Goal: Task Accomplishment & Management: Complete application form

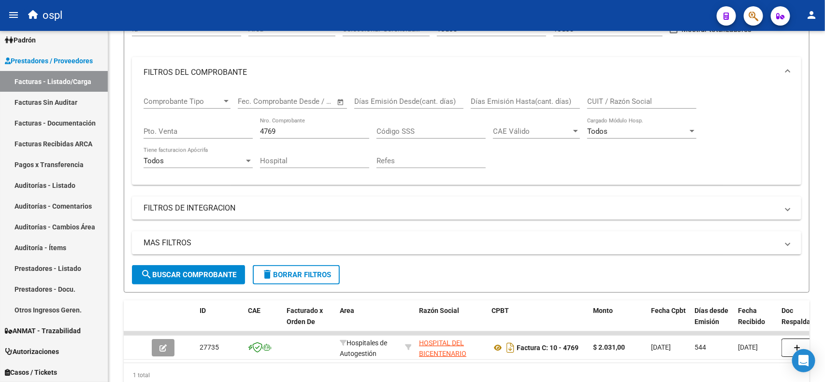
scroll to position [80, 0]
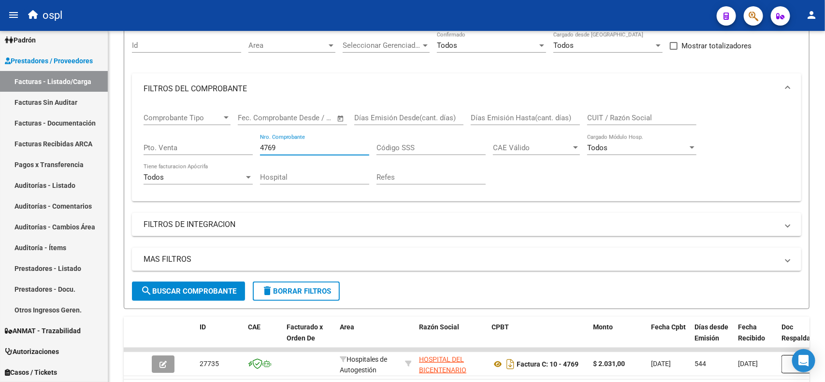
drag, startPoint x: 288, startPoint y: 144, endPoint x: 243, endPoint y: 139, distance: 45.6
click at [243, 139] on div "Comprobante Tipo Comprobante Tipo Fecha inicio – Fecha fin Fec. Comprobante Des…" at bounding box center [467, 148] width 646 height 89
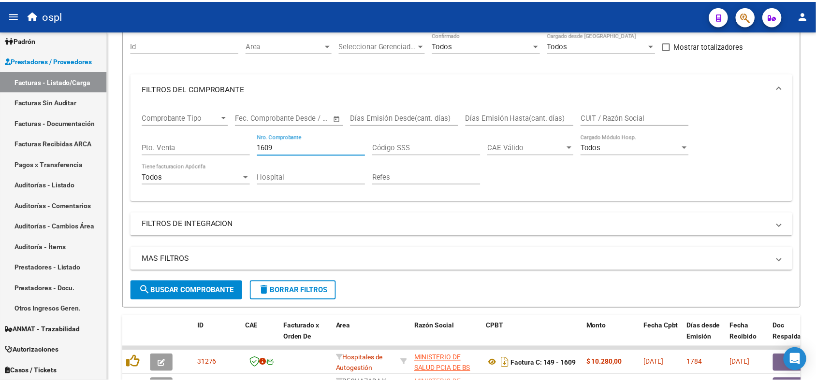
scroll to position [141, 0]
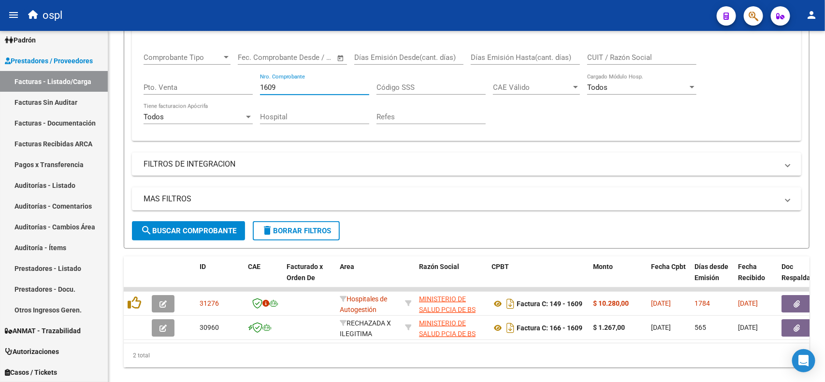
type input "1609"
click at [790, 305] on button "button" at bounding box center [797, 303] width 31 height 17
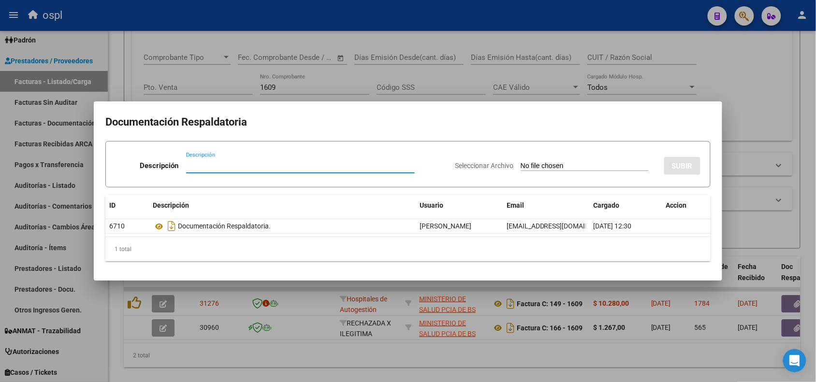
click at [534, 164] on input "Seleccionar Archivo" at bounding box center [585, 166] width 128 height 9
type input "C:\fakepath\RECHAZO 1609- ERILL.pdf"
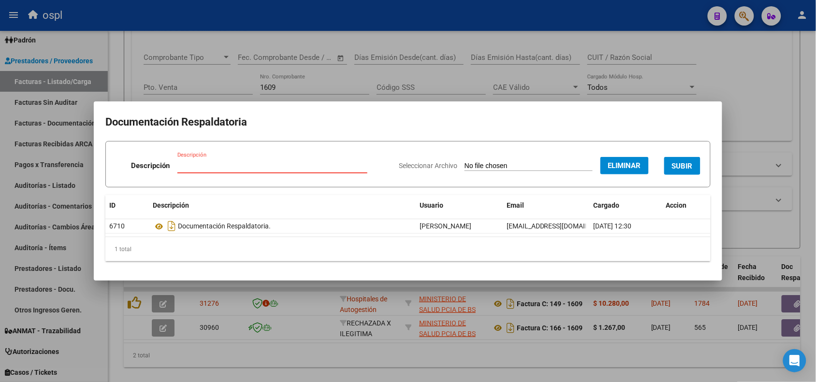
click at [314, 161] on input "Descripción" at bounding box center [272, 165] width 190 height 9
type input "r"
type input "RECHAZO"
click at [689, 164] on span "SUBIR" at bounding box center [682, 166] width 21 height 9
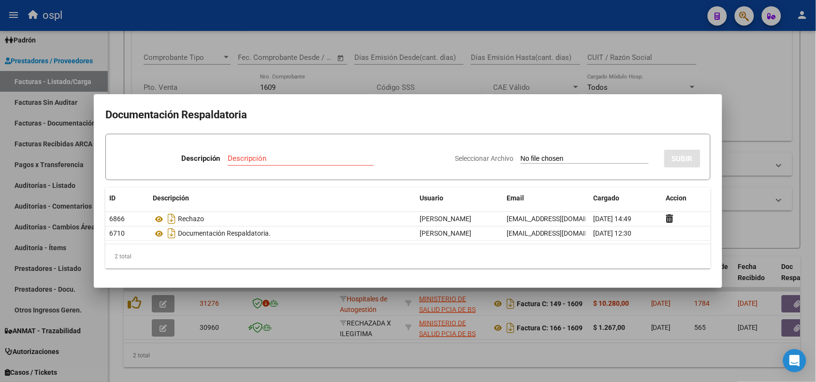
click at [259, 27] on div at bounding box center [408, 191] width 816 height 382
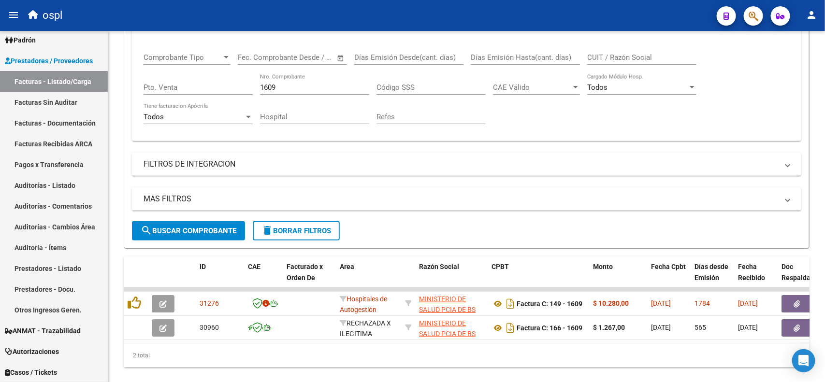
click at [167, 303] on button "button" at bounding box center [163, 303] width 23 height 17
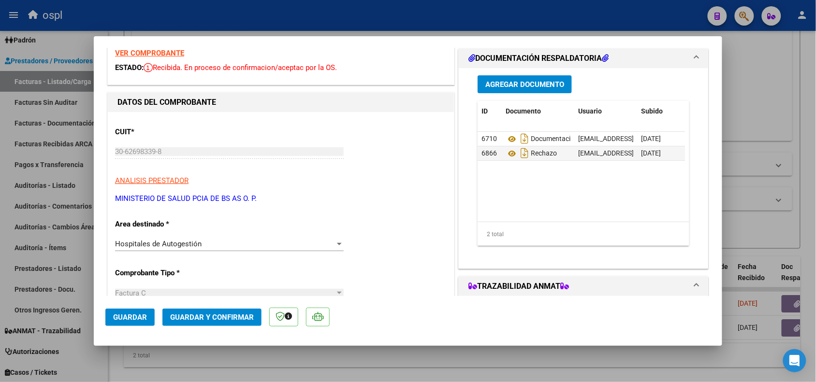
scroll to position [60, 0]
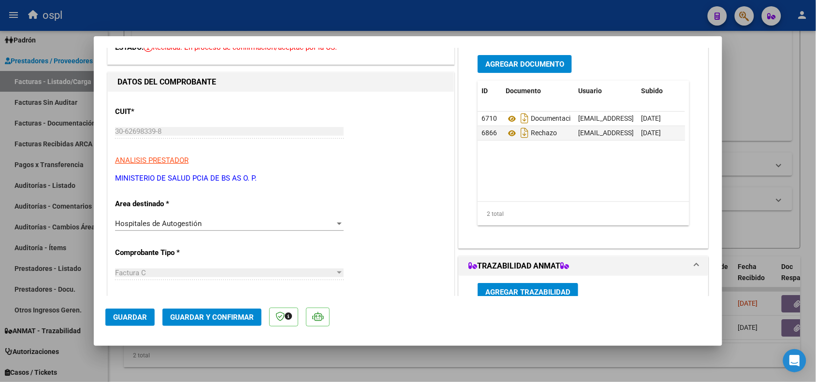
click at [208, 224] on div "Hospitales de Autogestión" at bounding box center [225, 223] width 220 height 9
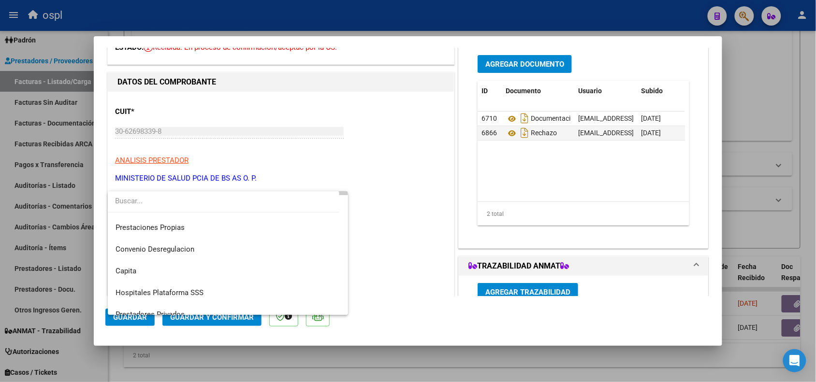
scroll to position [93, 0]
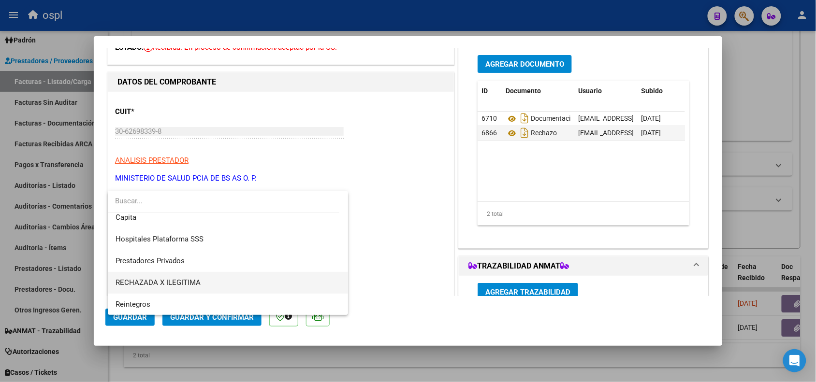
click at [186, 275] on span "RECHAZADA X ILEGITIMA" at bounding box center [228, 283] width 225 height 22
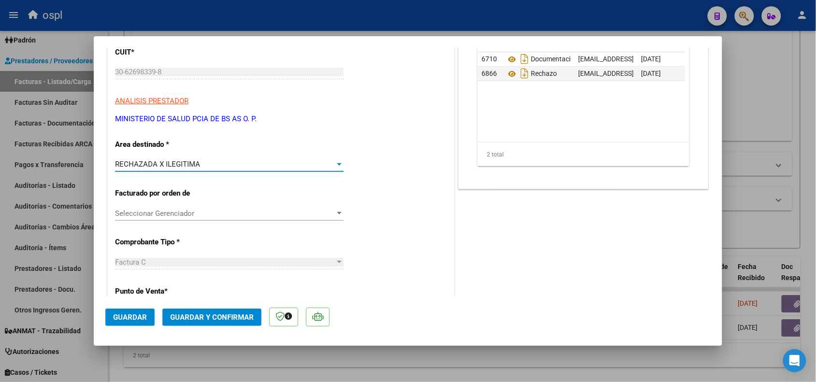
scroll to position [121, 0]
click at [217, 312] on button "Guardar y Confirmar" at bounding box center [211, 317] width 99 height 17
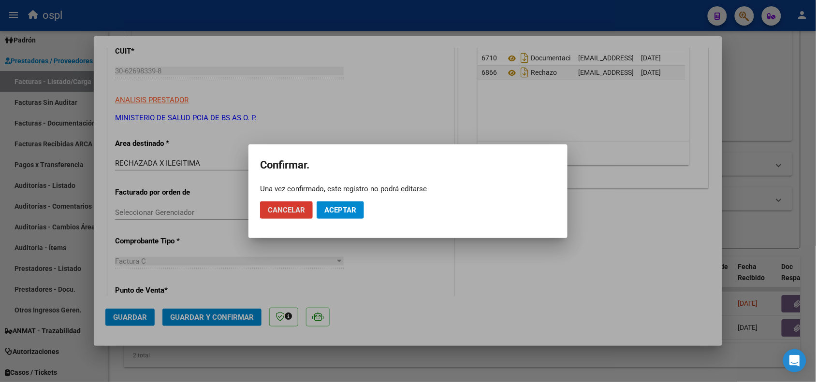
click at [337, 202] on button "Aceptar" at bounding box center [340, 210] width 47 height 17
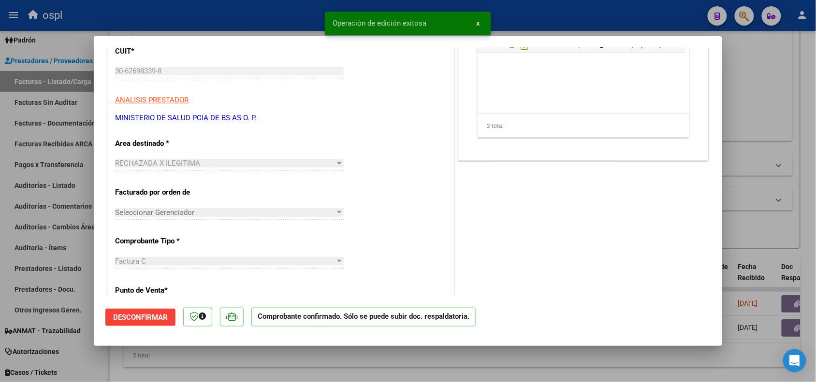
click at [257, 23] on div at bounding box center [408, 191] width 816 height 382
type input "$ 0,00"
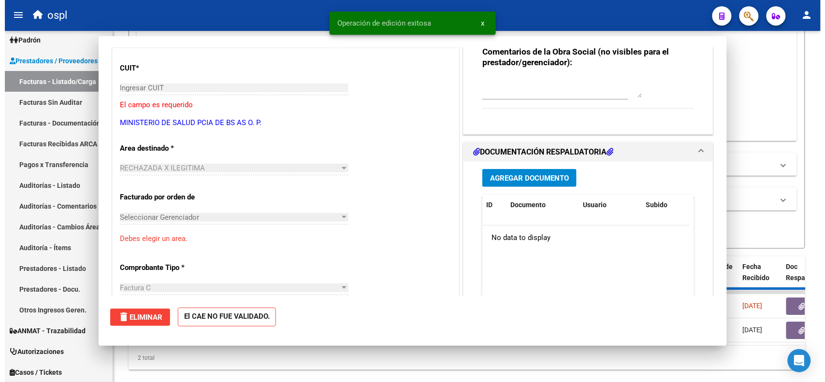
scroll to position [0, 0]
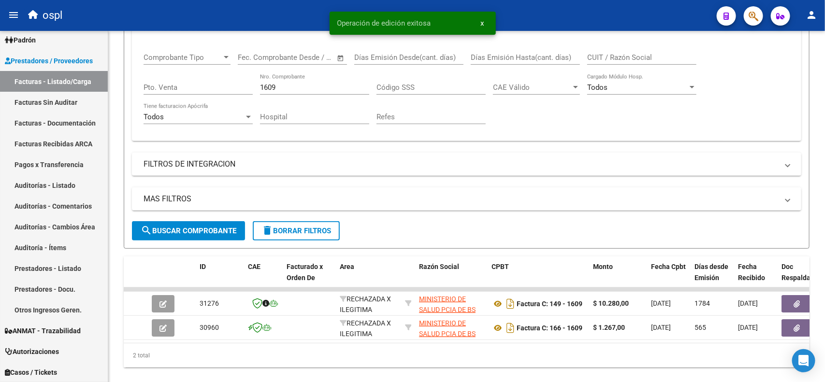
click at [68, 107] on link "Facturas Sin Auditar" at bounding box center [54, 102] width 108 height 21
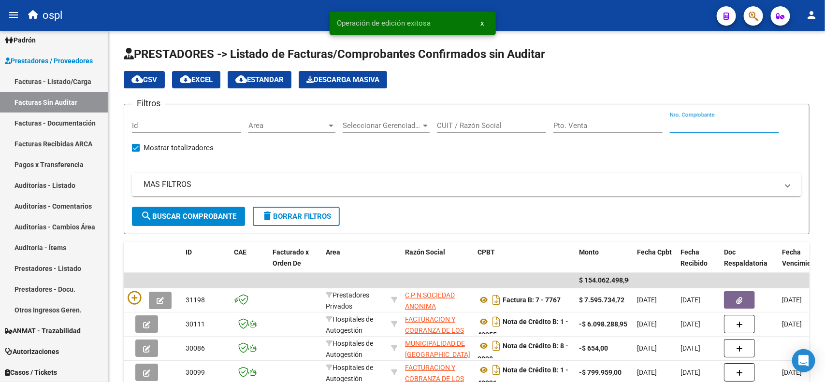
click at [692, 122] on input "Nro. Comprobante" at bounding box center [724, 125] width 109 height 9
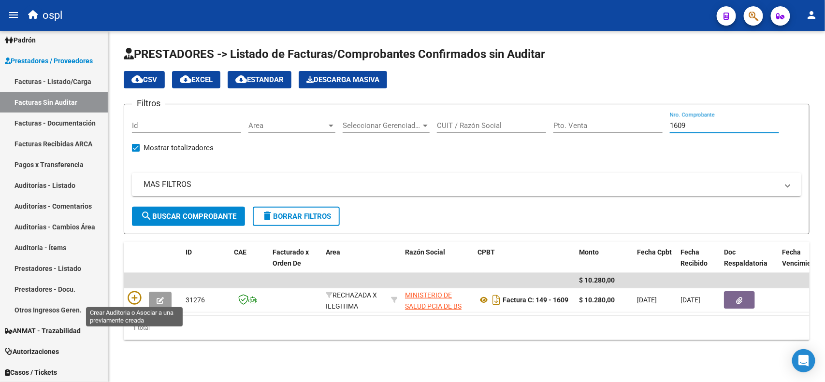
type input "1609"
click at [131, 293] on icon at bounding box center [135, 298] width 14 height 14
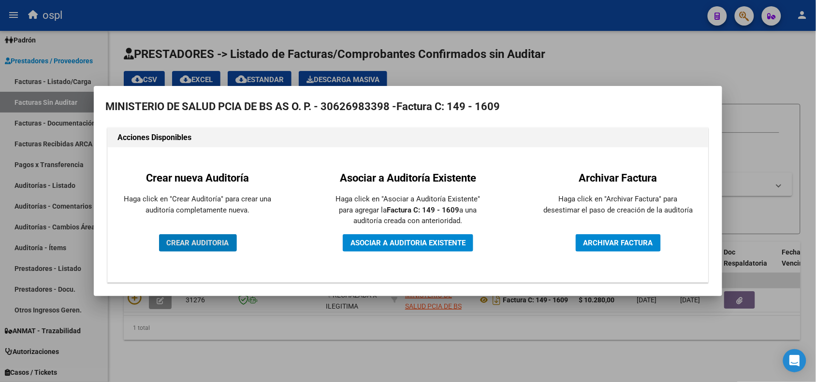
click at [201, 240] on span "CREAR AUDITORIA" at bounding box center [198, 243] width 62 height 9
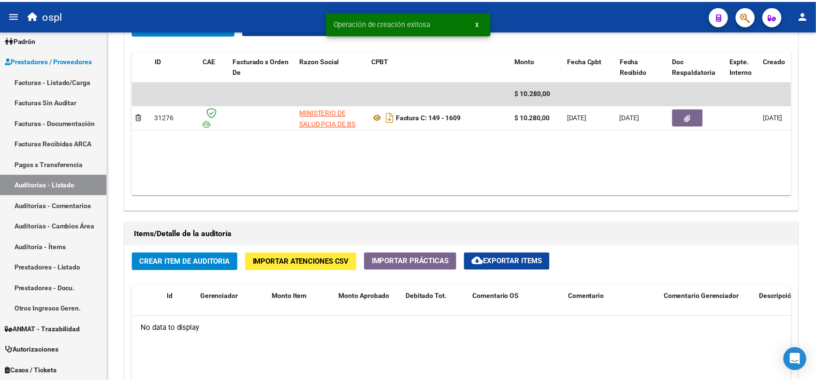
scroll to position [544, 0]
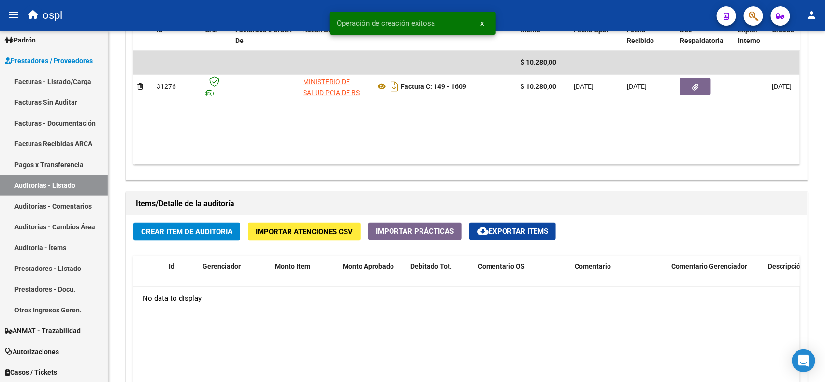
click at [188, 233] on span "Crear Item de Auditoria" at bounding box center [186, 232] width 91 height 9
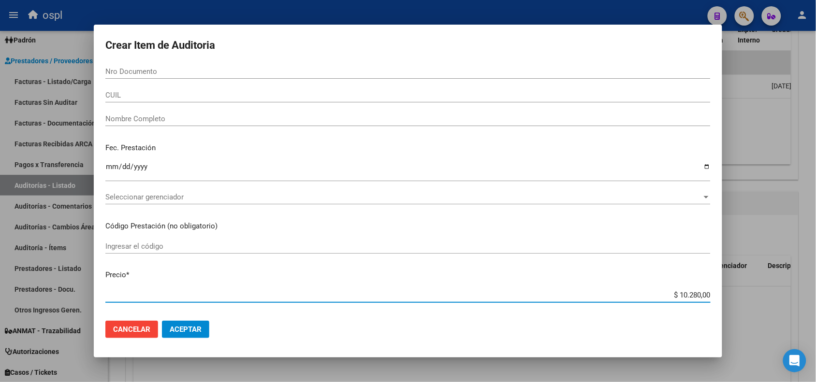
drag, startPoint x: 665, startPoint y: 294, endPoint x: 725, endPoint y: 294, distance: 59.9
click at [725, 294] on div "Crear Item de Auditoria Nro Documento CUIL Nombre Completo Fec. Prestación Ingr…" at bounding box center [408, 191] width 816 height 382
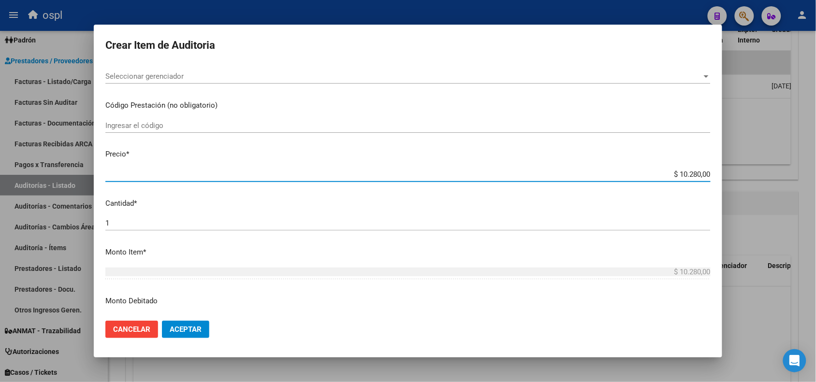
scroll to position [181, 0]
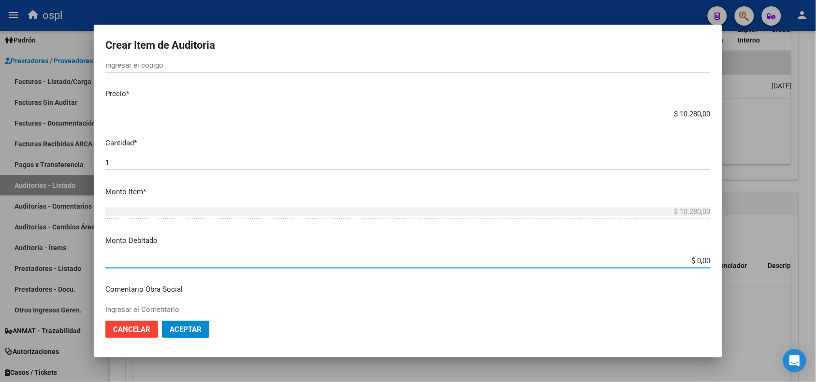
drag, startPoint x: 675, startPoint y: 262, endPoint x: 716, endPoint y: 245, distance: 44.6
click at [713, 259] on mat-dialog-content "Nro Documento CUIL Nombre Completo Fec. Prestación Ingresar la fecha Selecciona…" at bounding box center [408, 188] width 628 height 248
paste input "10.28"
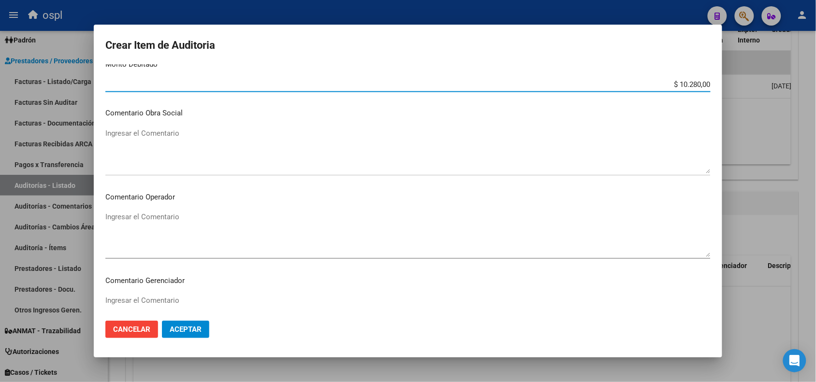
scroll to position [363, 0]
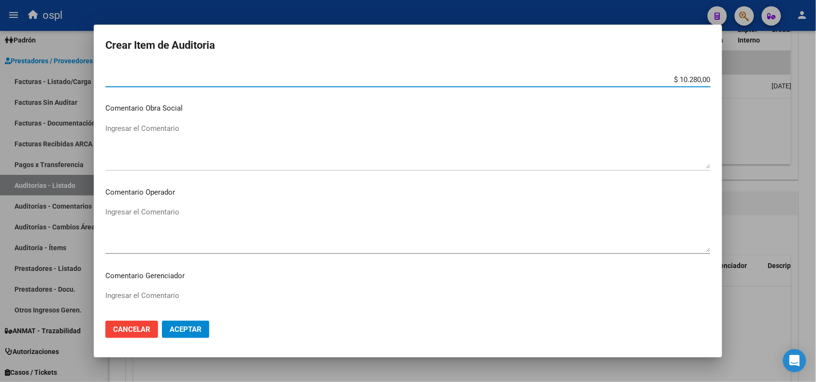
type input "$ 10.280,00"
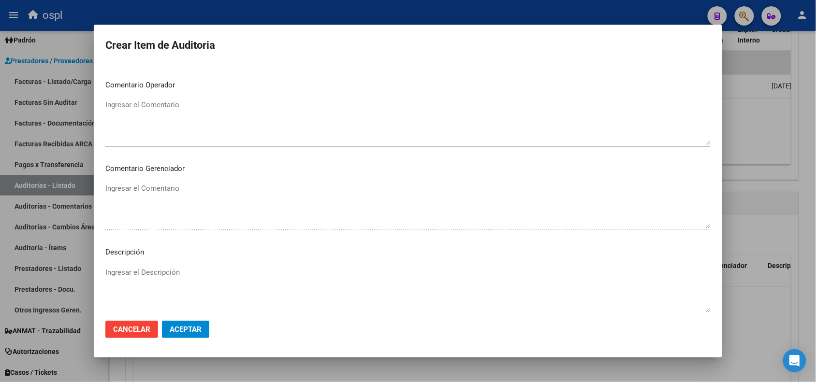
scroll to position [483, 0]
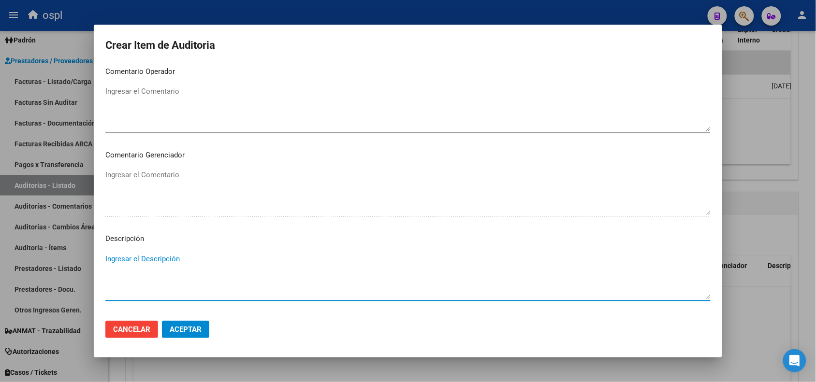
click at [148, 265] on textarea "Ingresar el Descripción" at bounding box center [407, 276] width 605 height 45
paste textarea "FALTA DNI QUE ACREDITE LA ATENCIÓN MÉDICA RECIBIDA"
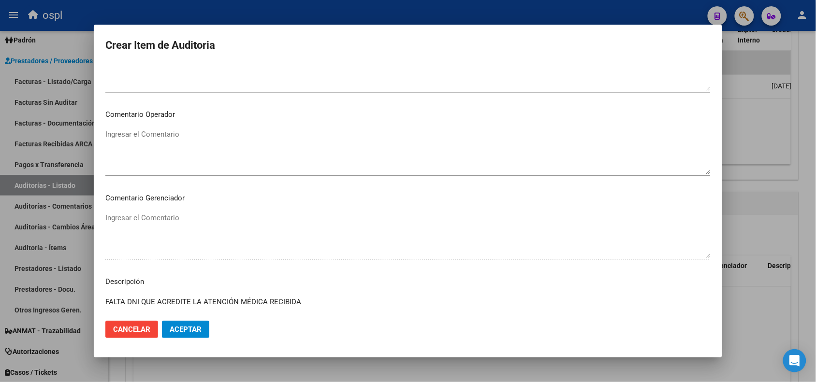
scroll to position [302, 0]
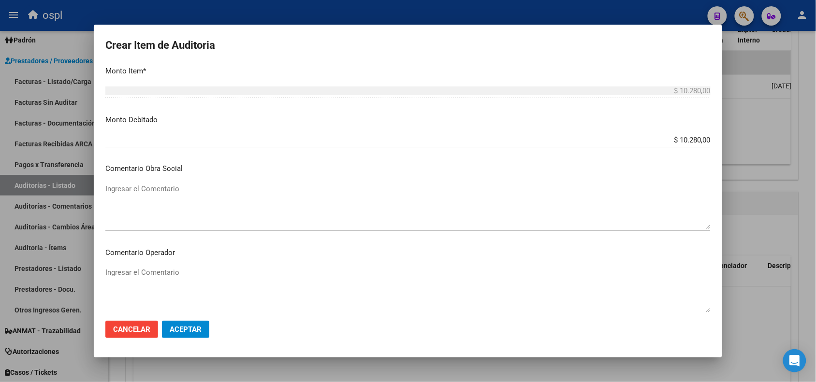
type textarea "FALTA DNI QUE ACREDITE LA ATENCIÓN MÉDICA RECIBIDA"
click at [153, 269] on textarea "Ingresar el Comentario" at bounding box center [407, 289] width 605 height 45
paste textarea "FALTA DNI QUE ACREDITE LA ATENCIÓN MÉDICA RECIBIDA"
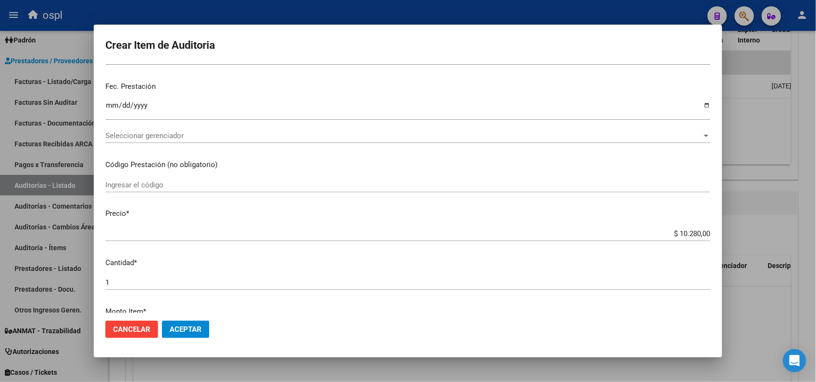
scroll to position [0, 0]
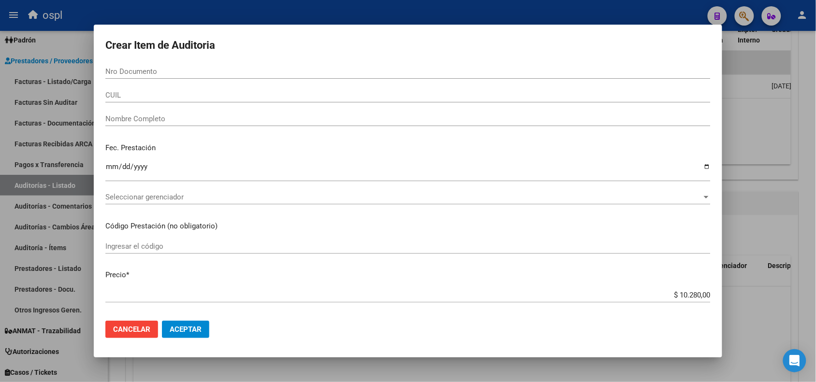
type textarea "FALTA DNI QUE ACREDITE LA ATENCIÓN MÉDICA RECIBIDA"
click at [172, 121] on input "Nombre Completo" at bounding box center [407, 119] width 605 height 9
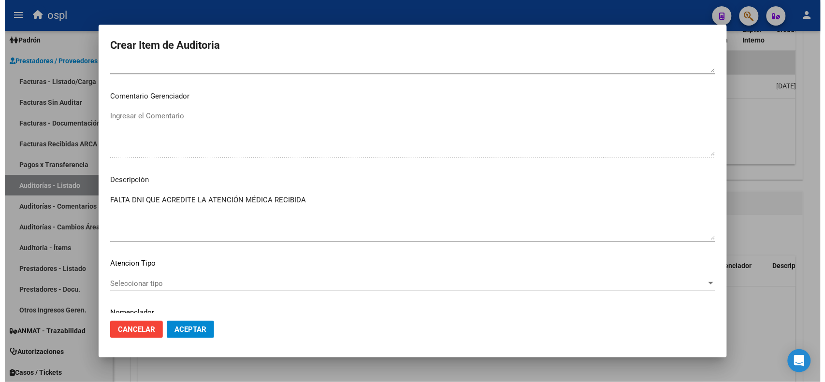
scroll to position [578, 0]
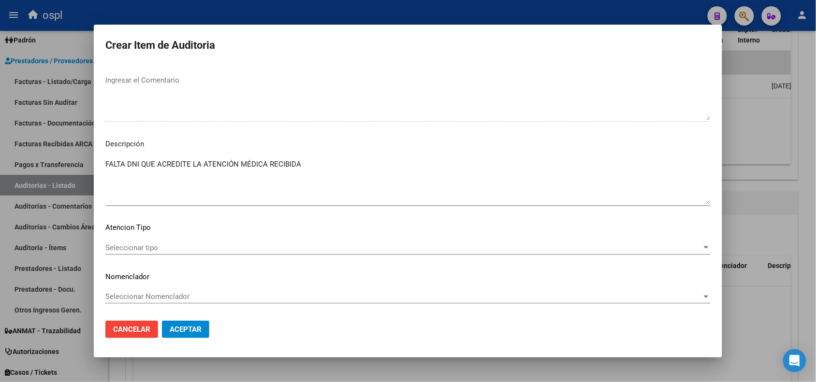
type input "VARIOS"
click at [196, 322] on button "Aceptar" at bounding box center [185, 329] width 47 height 17
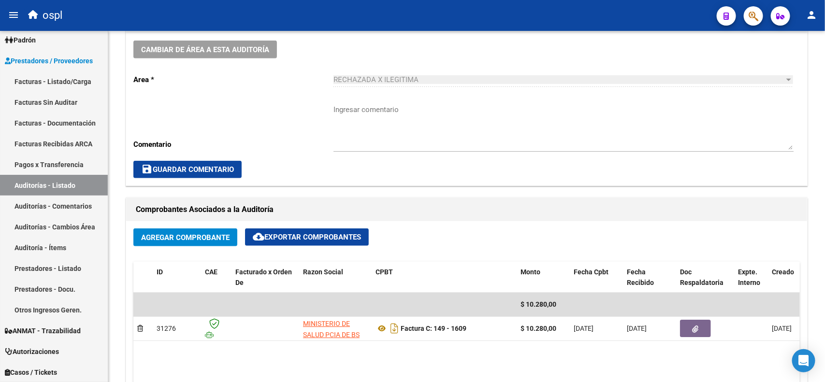
scroll to position [181, 0]
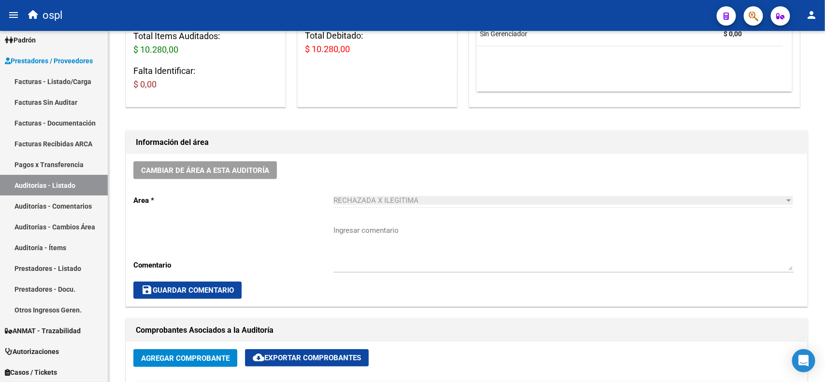
click at [69, 78] on link "Facturas - Listado/Carga" at bounding box center [54, 81] width 108 height 21
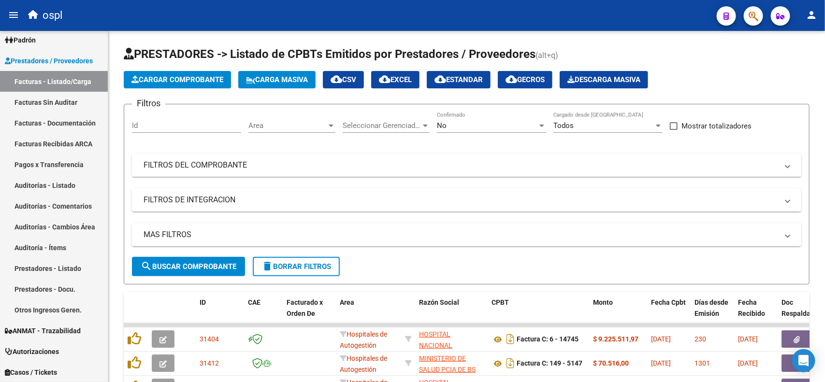
click at [382, 167] on mat-panel-title "FILTROS DEL COMPROBANTE" at bounding box center [461, 165] width 635 height 11
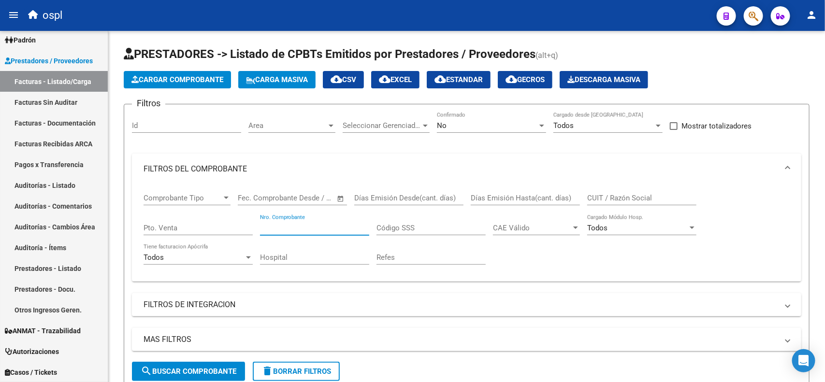
click at [297, 224] on input "Nro. Comprobante" at bounding box center [314, 228] width 109 height 9
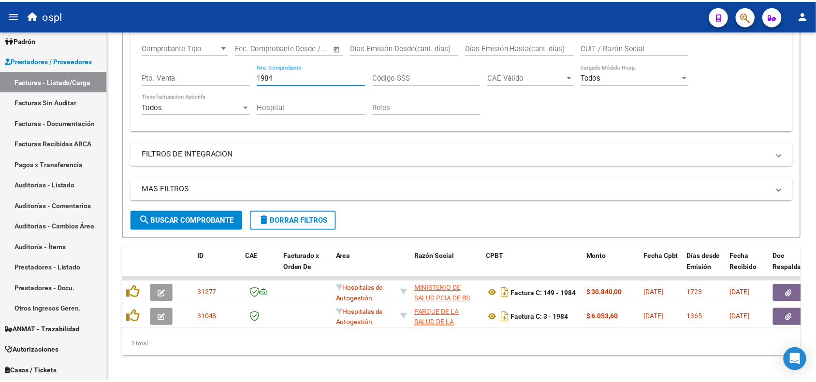
scroll to position [165, 0]
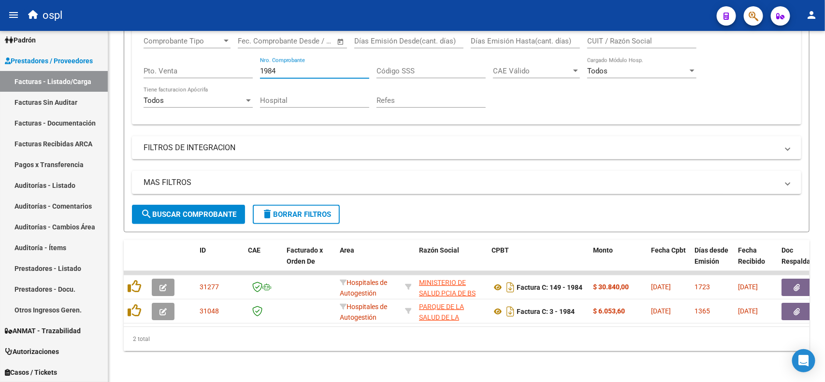
type input "1984"
click at [788, 279] on button "button" at bounding box center [797, 287] width 31 height 17
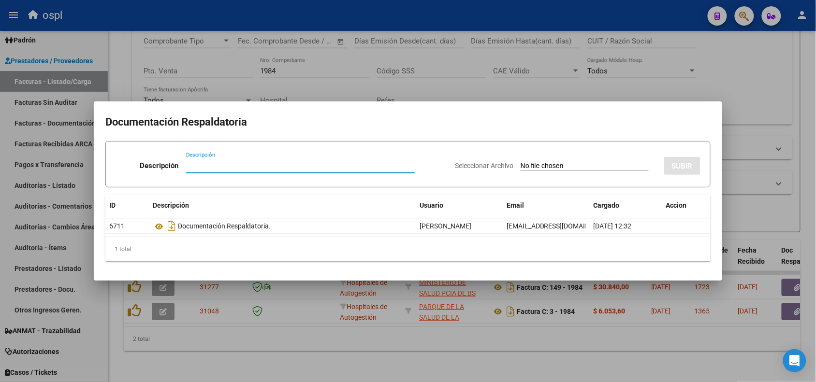
click at [522, 167] on input "Seleccionar Archivo" at bounding box center [585, 166] width 128 height 9
type input "C:\fakepath\RECHAZO 1984-ERILL.pdf"
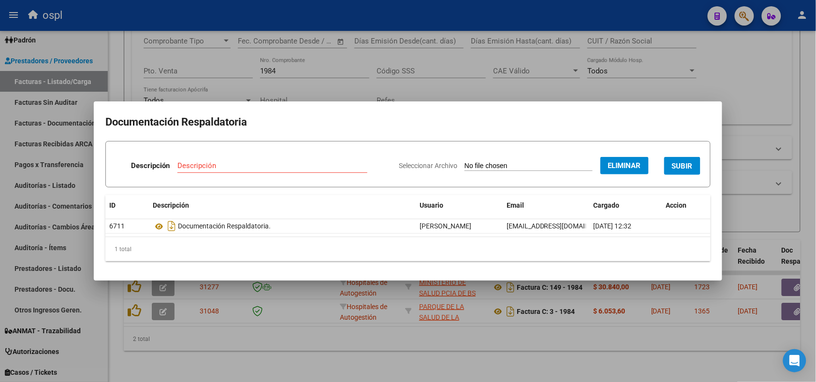
click at [250, 165] on input "Descripción" at bounding box center [272, 165] width 190 height 9
type input "RECHAZO"
click at [677, 170] on span "SUBIR" at bounding box center [682, 166] width 21 height 9
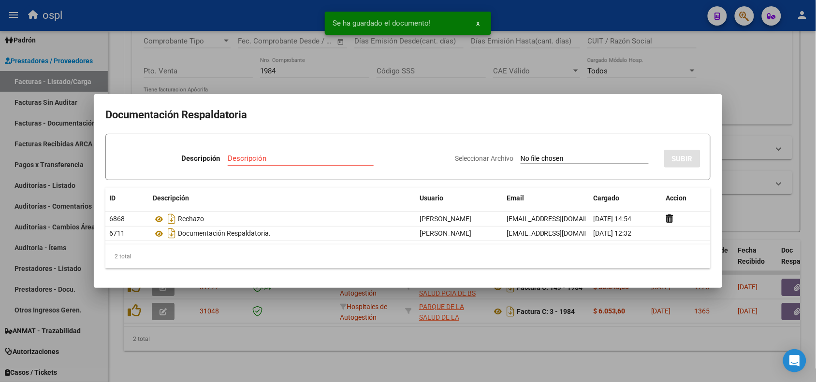
click at [238, 18] on div at bounding box center [408, 191] width 816 height 382
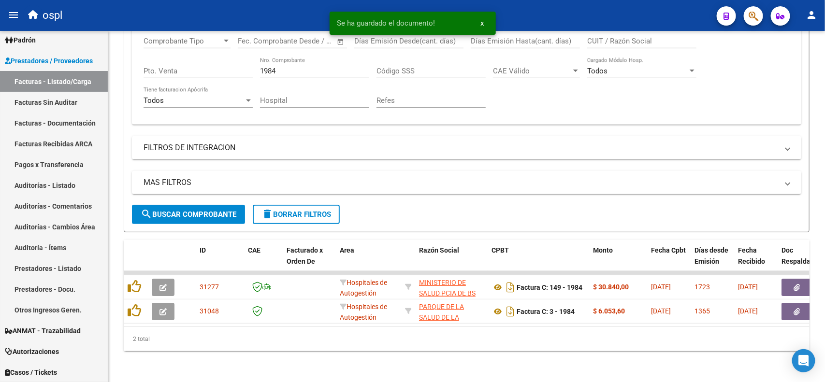
click at [165, 284] on icon "button" at bounding box center [163, 287] width 7 height 7
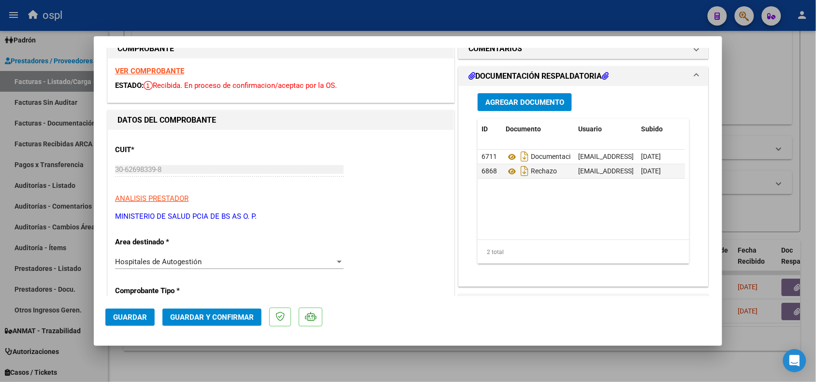
scroll to position [60, 0]
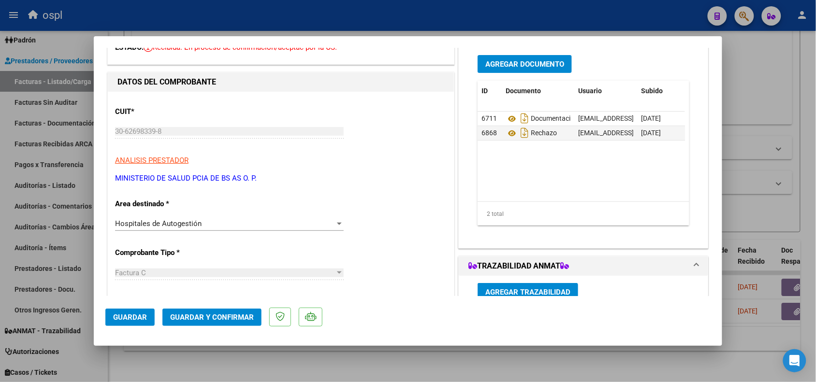
click at [193, 226] on span "Hospitales de Autogestión" at bounding box center [158, 223] width 87 height 9
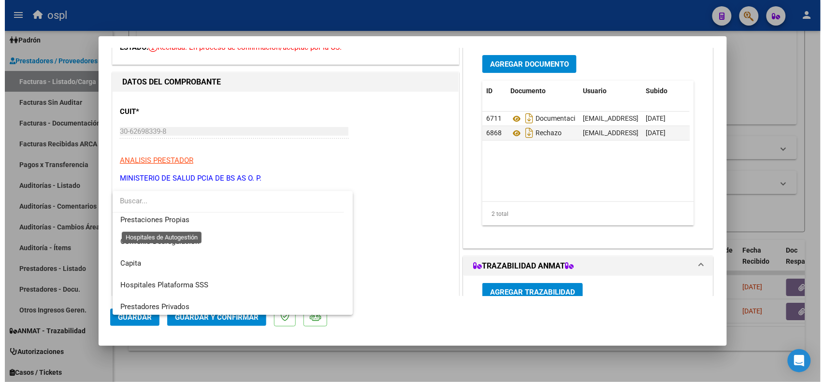
scroll to position [93, 0]
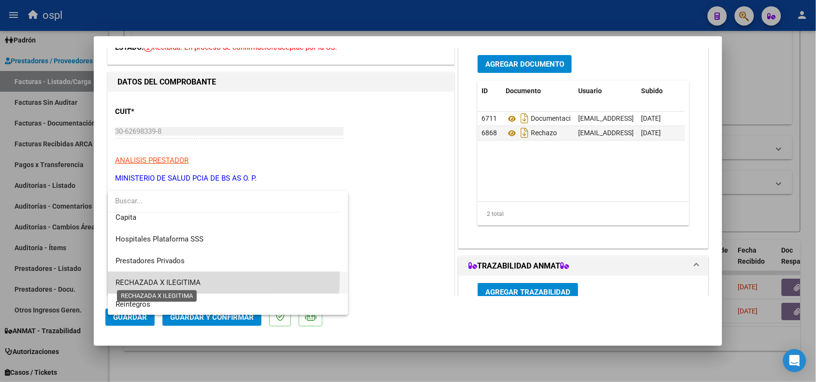
click at [183, 278] on span "RECHAZADA X ILEGITIMA" at bounding box center [158, 282] width 85 height 9
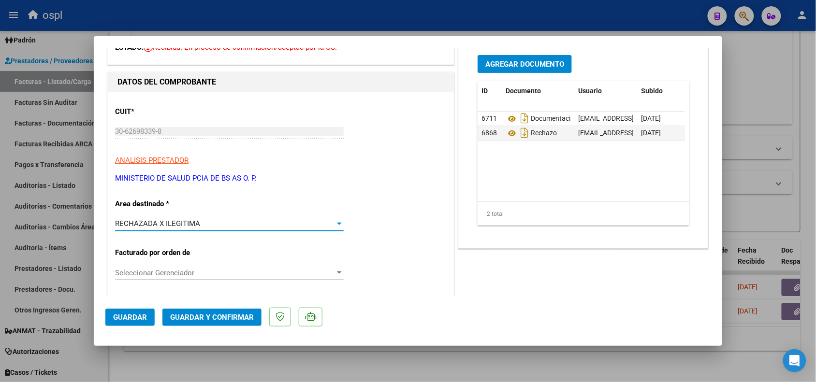
click at [224, 317] on span "Guardar y Confirmar" at bounding box center [212, 317] width 84 height 9
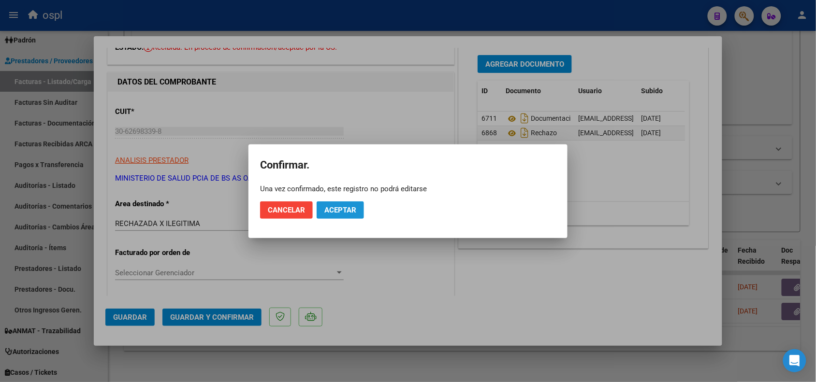
click at [351, 208] on span "Aceptar" at bounding box center [340, 210] width 32 height 9
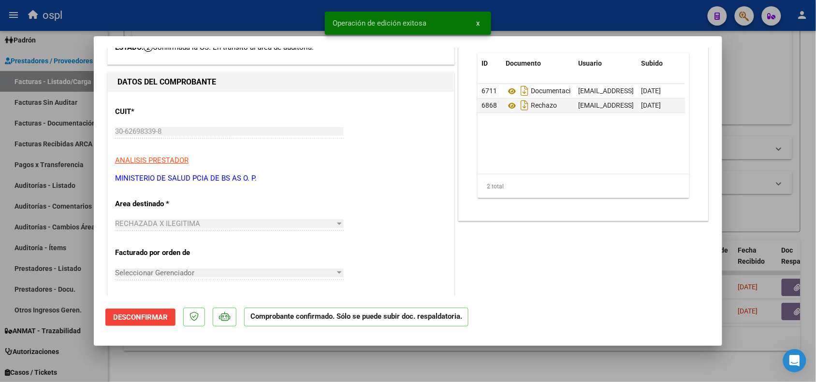
click at [196, 15] on div at bounding box center [408, 191] width 816 height 382
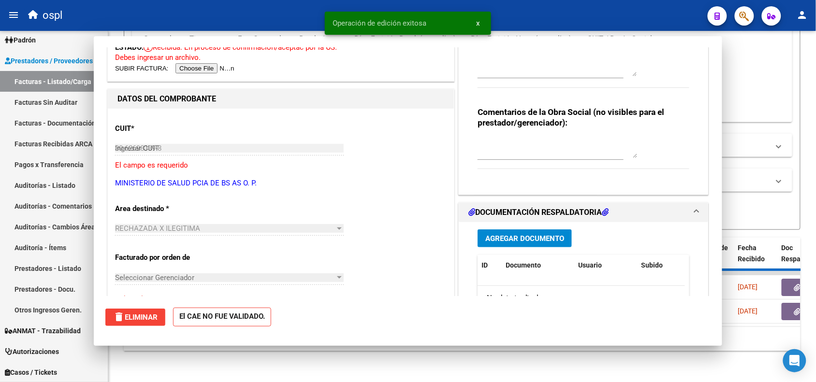
type input "$ 0,00"
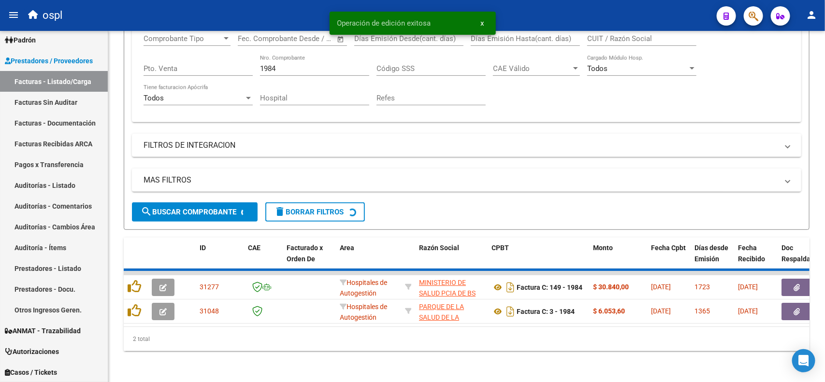
scroll to position [141, 0]
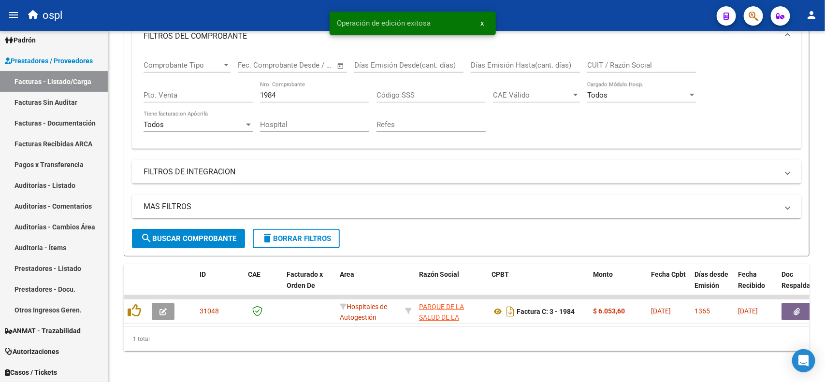
click at [65, 104] on link "Facturas Sin Auditar" at bounding box center [54, 102] width 108 height 21
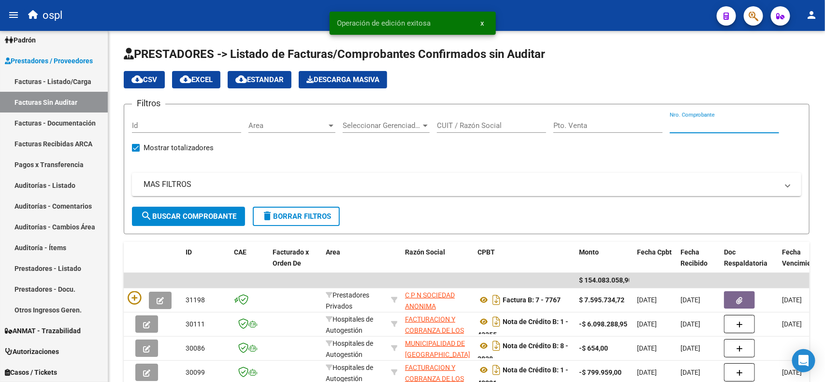
click at [693, 124] on input "Nro. Comprobante" at bounding box center [724, 125] width 109 height 9
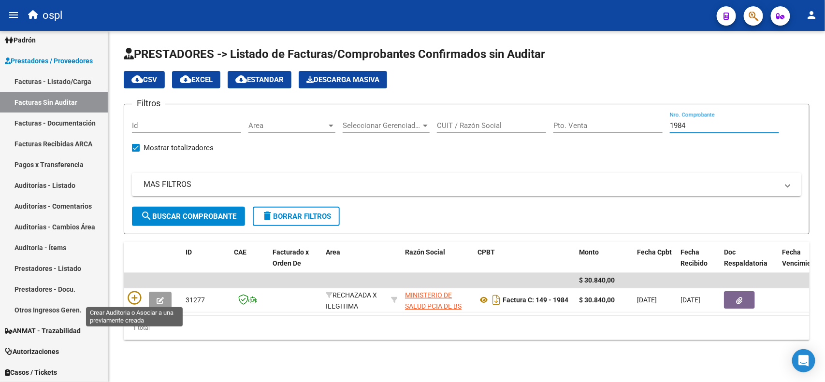
type input "1984"
click at [138, 300] on icon at bounding box center [135, 298] width 14 height 14
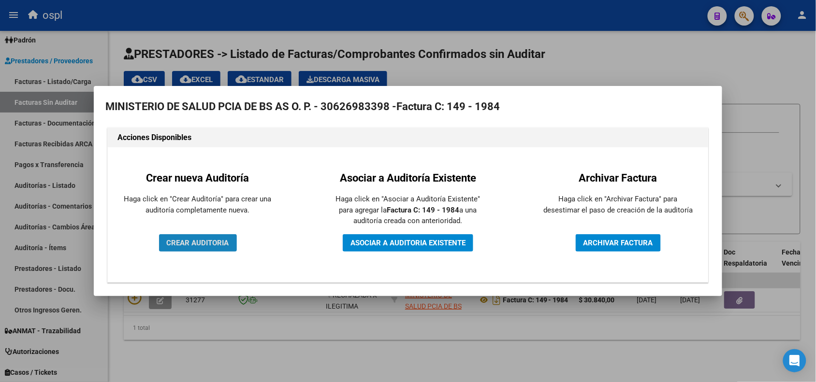
click at [209, 245] on span "CREAR AUDITORIA" at bounding box center [198, 243] width 62 height 9
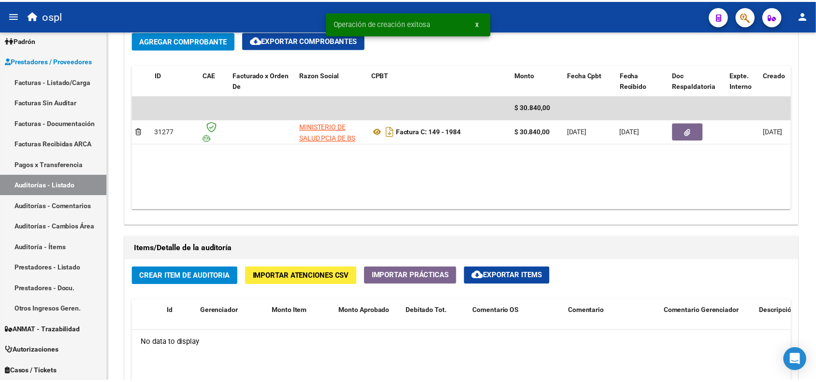
scroll to position [544, 0]
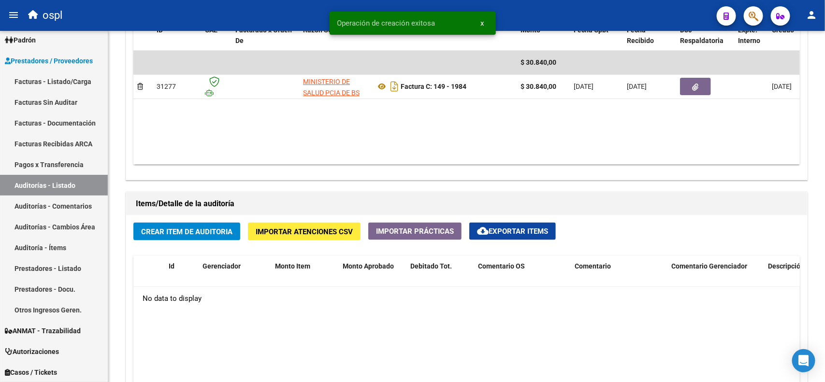
click at [185, 231] on span "Crear Item de Auditoria" at bounding box center [186, 232] width 91 height 9
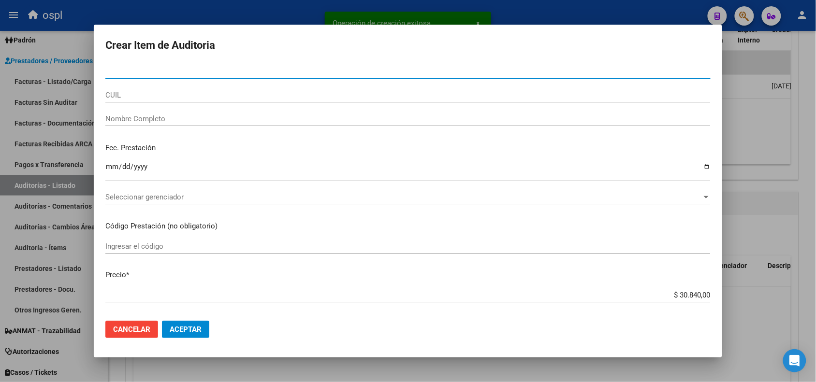
click at [181, 122] on input "Nombre Completo" at bounding box center [407, 119] width 605 height 9
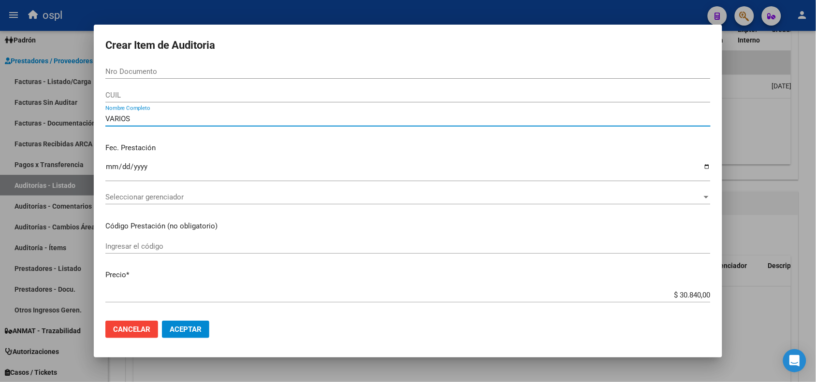
type input "VARIOS"
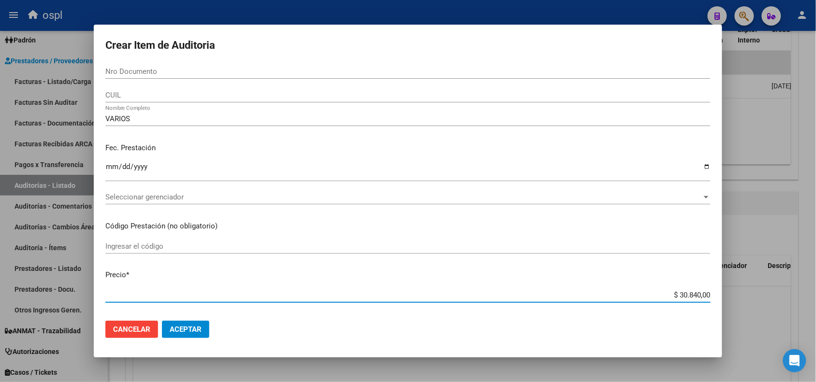
drag, startPoint x: 670, startPoint y: 295, endPoint x: 701, endPoint y: 298, distance: 31.1
click at [701, 298] on input "$ 30.840,00" at bounding box center [407, 295] width 605 height 9
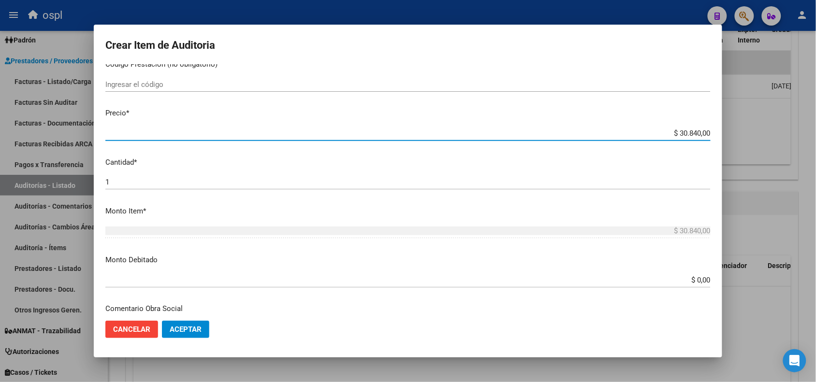
scroll to position [181, 0]
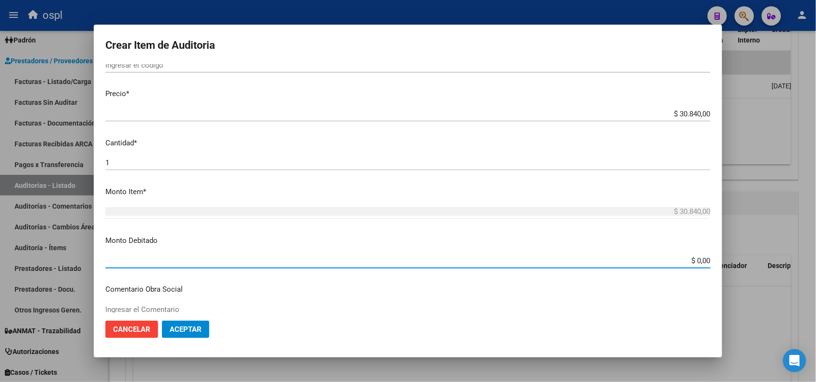
drag, startPoint x: 675, startPoint y: 260, endPoint x: 715, endPoint y: 264, distance: 40.4
click at [715, 264] on mat-dialog-content "Nro Documento CUIL VARIOS Nombre Completo Fec. Prestación Ingresar la fecha Sel…" at bounding box center [408, 188] width 628 height 248
paste input "30.84"
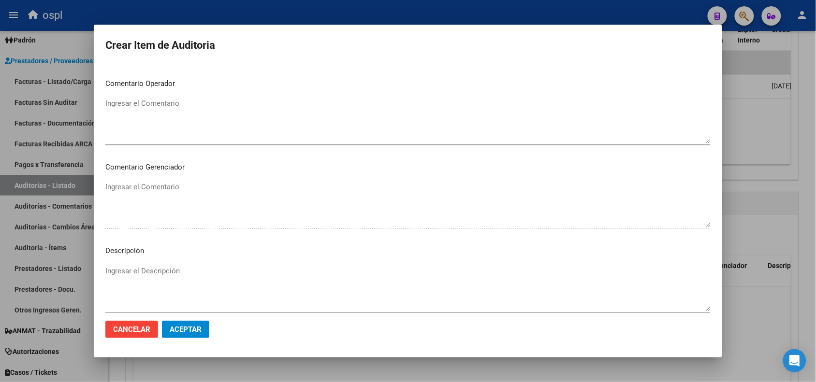
scroll to position [483, 0]
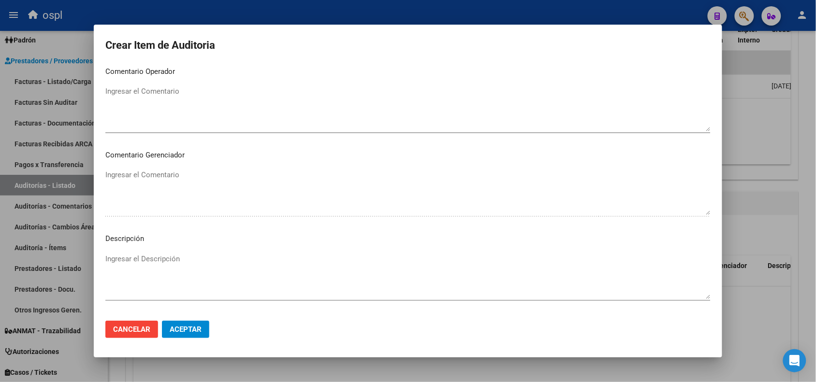
type input "$ 30.840,00"
click at [158, 110] on textarea "Ingresar el Comentario" at bounding box center [407, 108] width 605 height 45
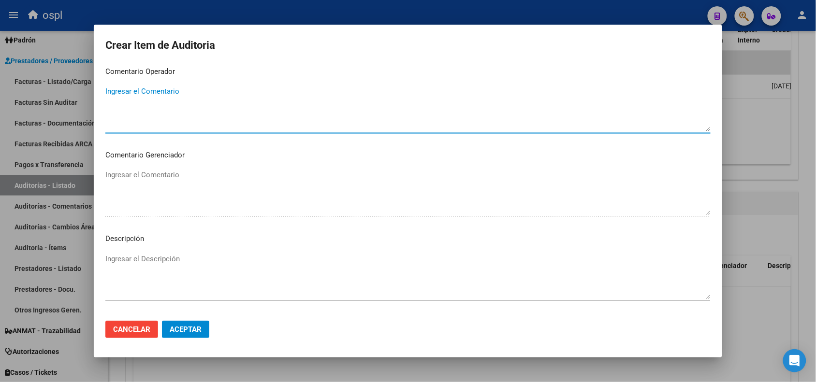
paste textarea "FALTA DNI QUE ACREDITE LA ATENCIÓN MÉDICA RECIBIDA"
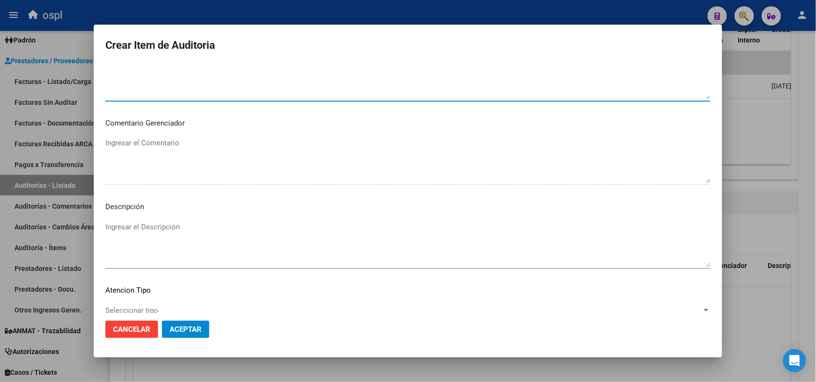
scroll to position [544, 0]
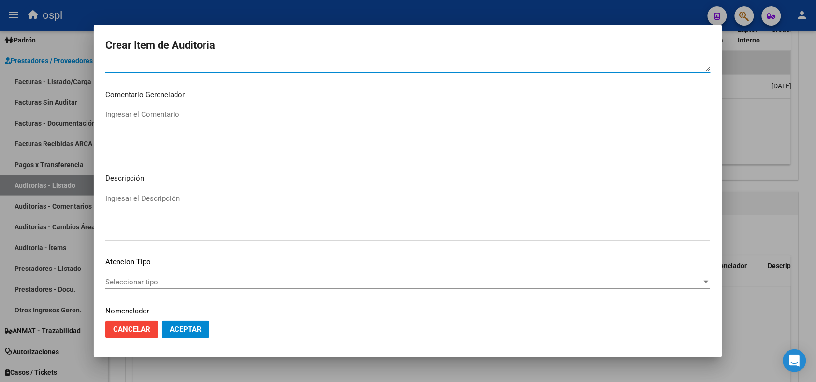
type textarea "FALTA DNI QUE ACREDITE LA ATENCIÓN MÉDICA RECIBIDA"
click at [184, 203] on textarea "Ingresar el Descripción" at bounding box center [407, 215] width 605 height 45
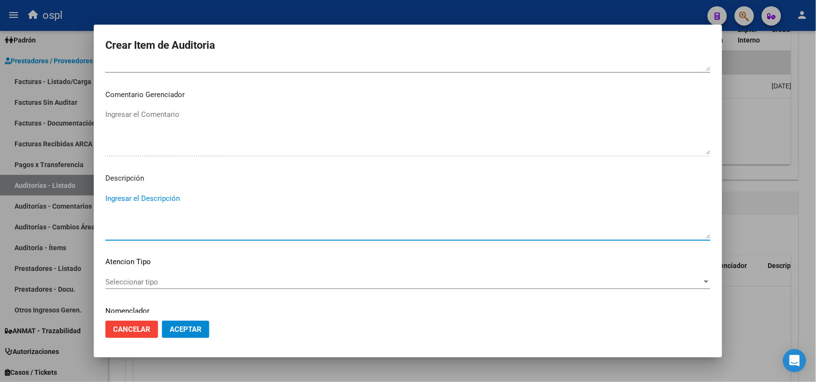
paste textarea "FALTA DNI QUE ACREDITE LA ATENCIÓN MÉDICA RECIBIDA"
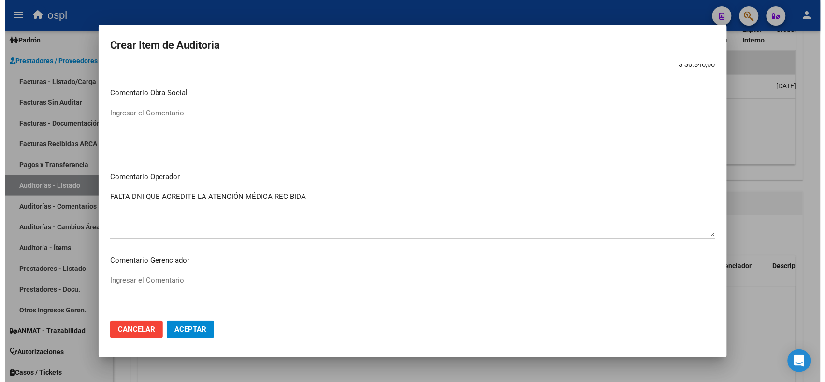
scroll to position [518, 0]
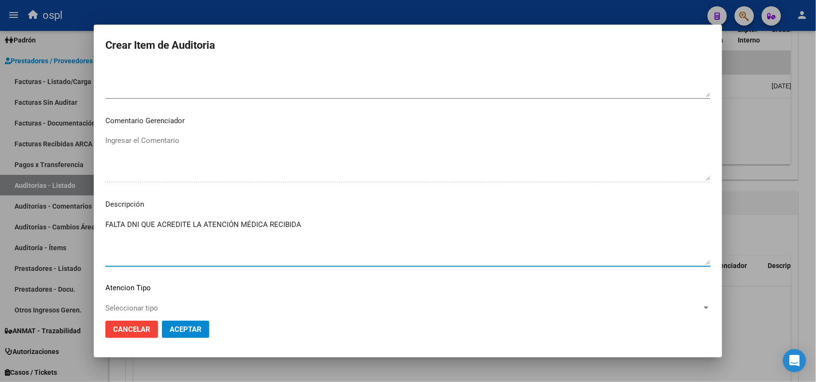
type textarea "FALTA DNI QUE ACREDITE LA ATENCIÓN MÉDICA RECIBIDA"
click at [188, 328] on span "Aceptar" at bounding box center [186, 329] width 32 height 9
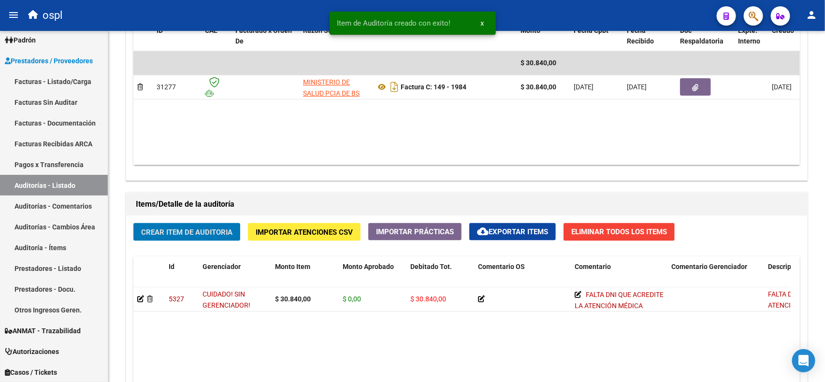
click at [272, 21] on div "ospl" at bounding box center [366, 15] width 686 height 21
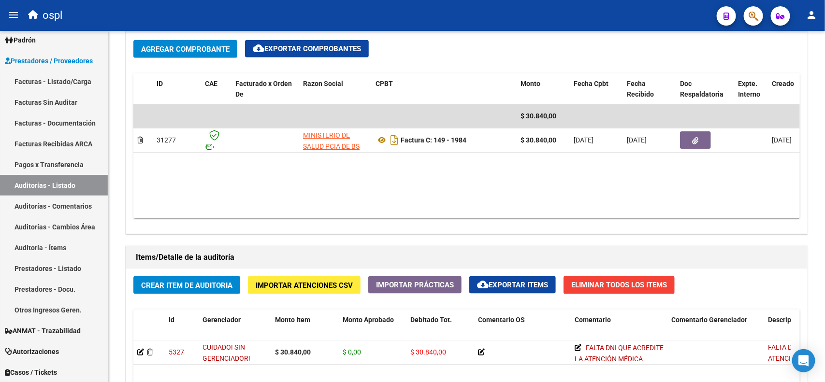
scroll to position [467, 0]
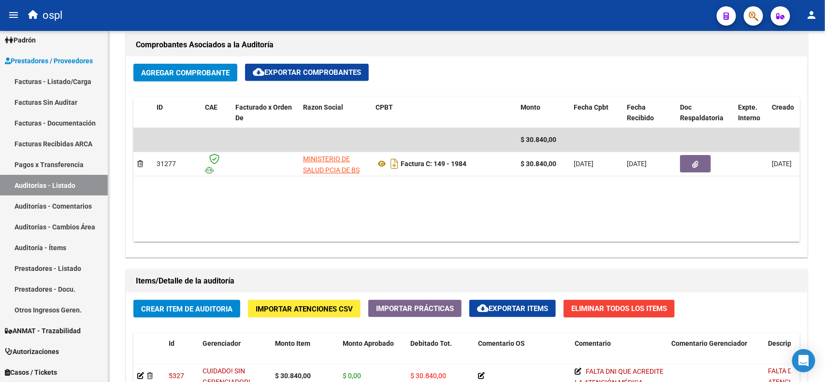
drag, startPoint x: 69, startPoint y: 80, endPoint x: 85, endPoint y: 80, distance: 16.4
click at [69, 80] on link "Facturas - Listado/Carga" at bounding box center [54, 81] width 108 height 21
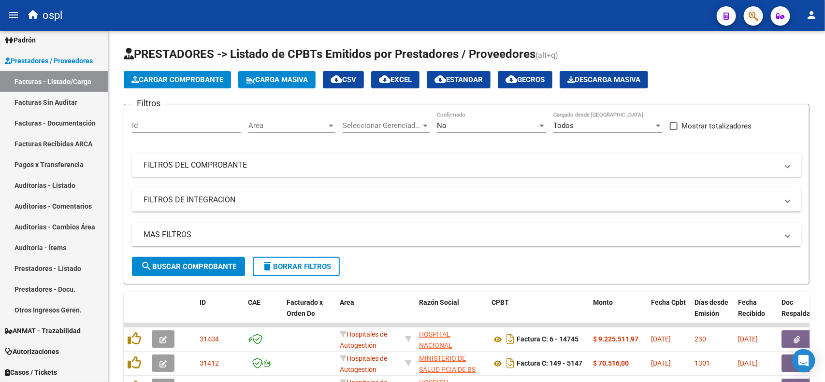
click at [307, 165] on mat-panel-title "FILTROS DEL COMPROBANTE" at bounding box center [461, 165] width 635 height 11
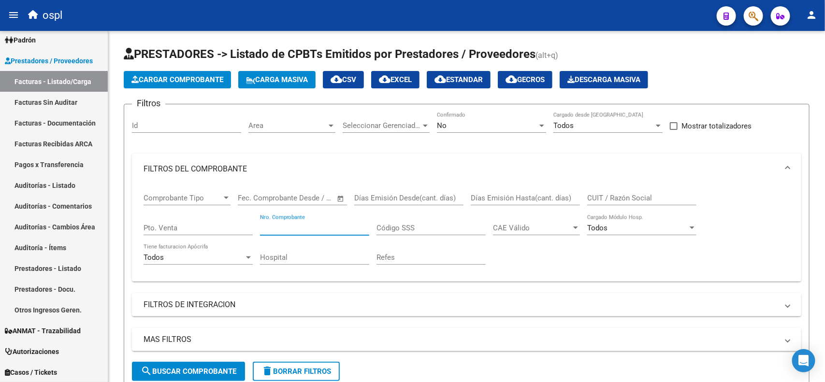
click at [308, 226] on input "Nro. Comprobante" at bounding box center [314, 228] width 109 height 9
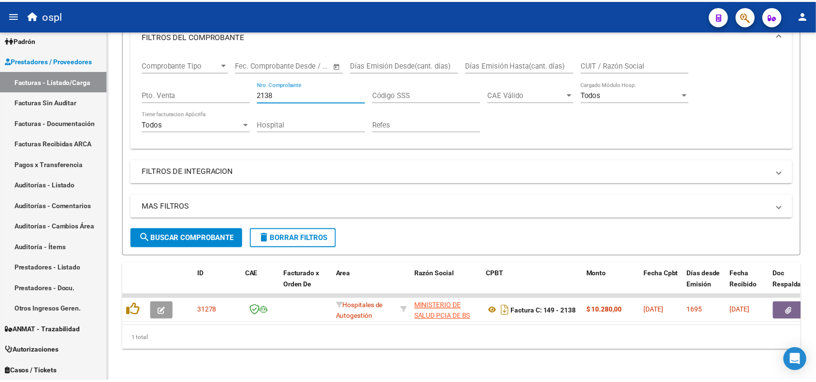
scroll to position [141, 0]
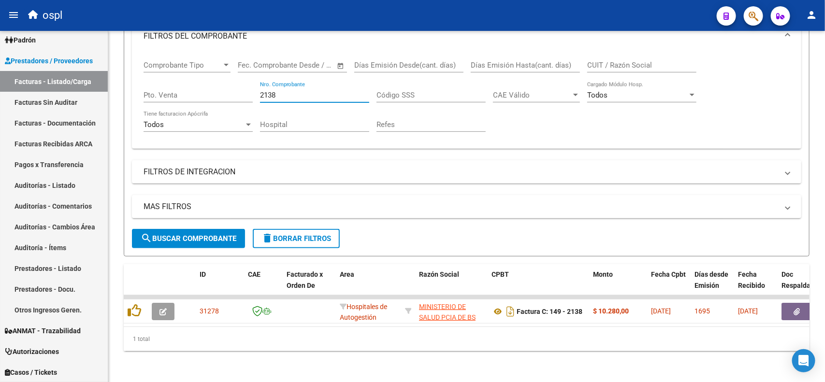
type input "2138"
click at [782, 305] on button "button" at bounding box center [797, 311] width 31 height 17
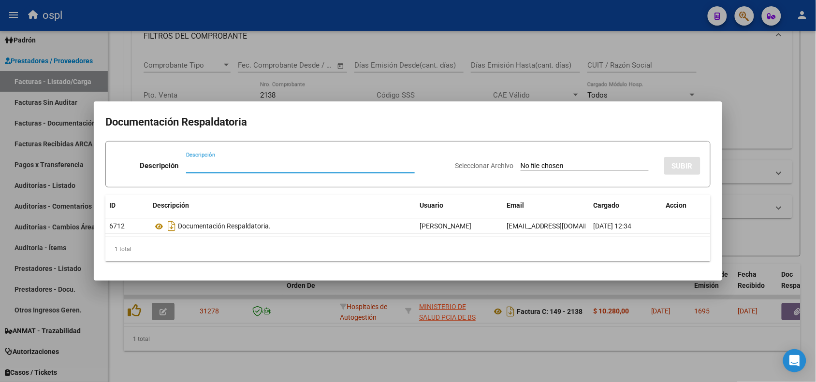
click at [547, 166] on input "Seleccionar Archivo" at bounding box center [585, 166] width 128 height 9
type input "C:\fakepath\RECHAZO 2138-ERILL.pdf"
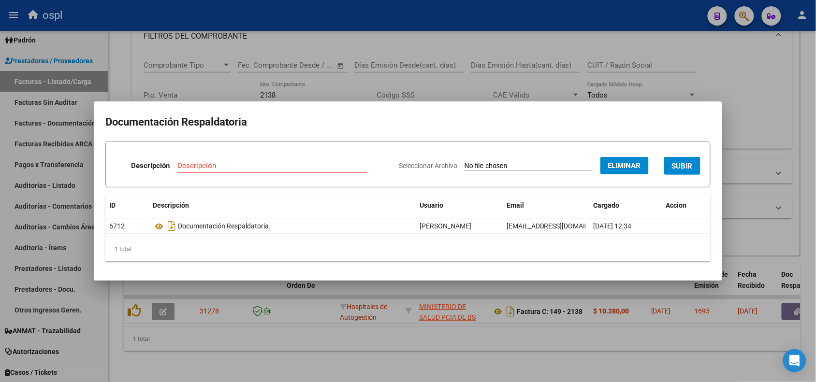
click at [321, 163] on input "Descripción" at bounding box center [272, 165] width 190 height 9
type input "RECHAZO"
click at [680, 168] on span "SUBIR" at bounding box center [682, 166] width 21 height 9
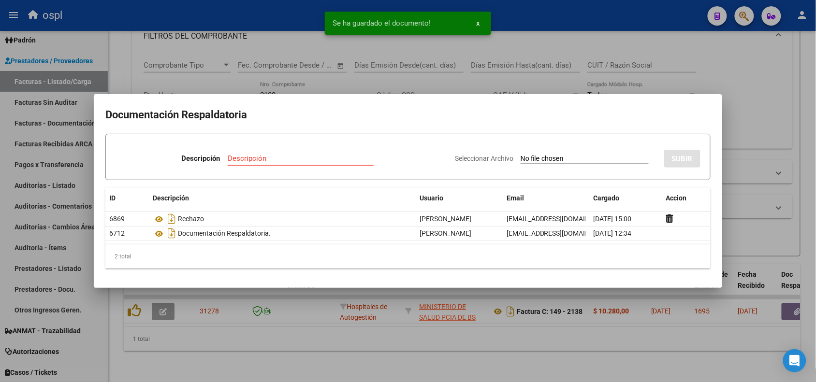
click at [272, 18] on div at bounding box center [408, 191] width 816 height 382
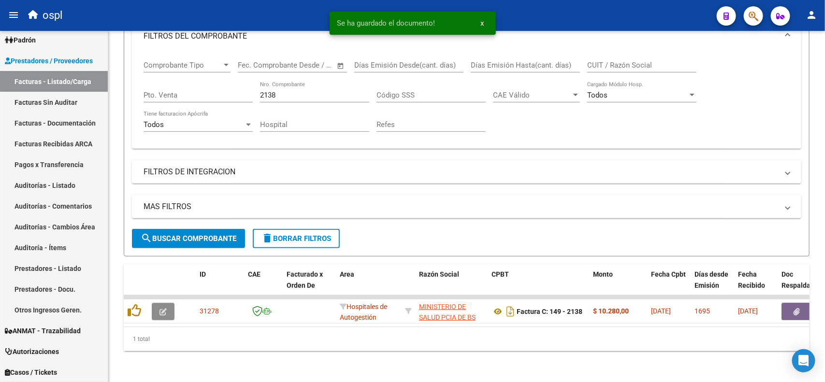
click at [167, 303] on button "button" at bounding box center [163, 311] width 23 height 17
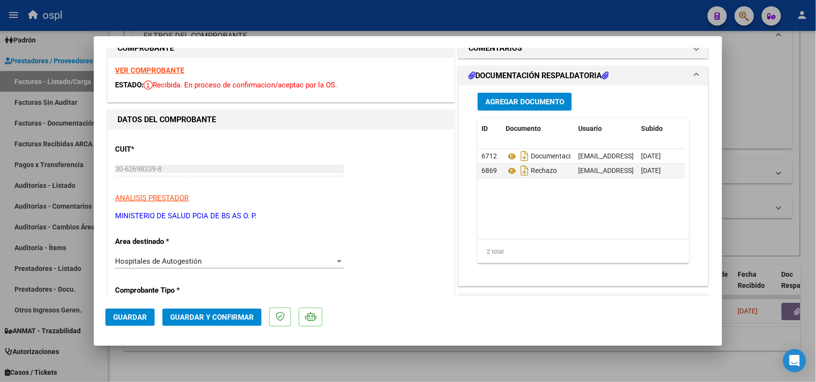
scroll to position [60, 0]
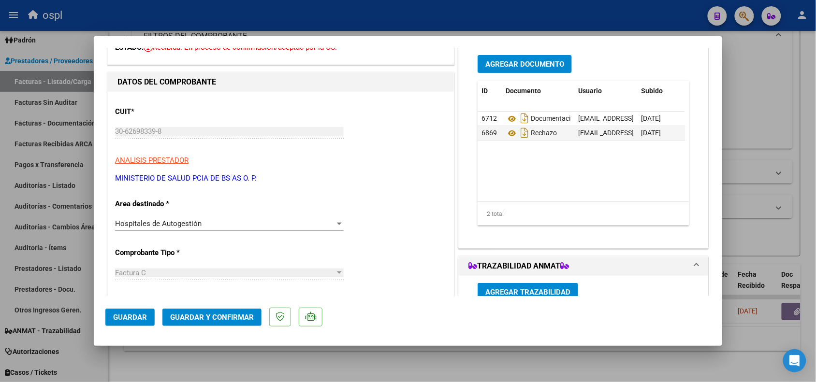
click at [245, 229] on div "Hospitales de Autogestión Seleccionar Area" at bounding box center [229, 224] width 229 height 15
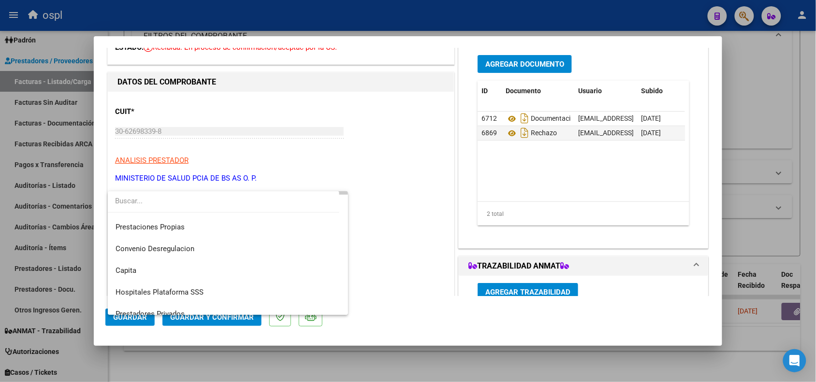
scroll to position [93, 0]
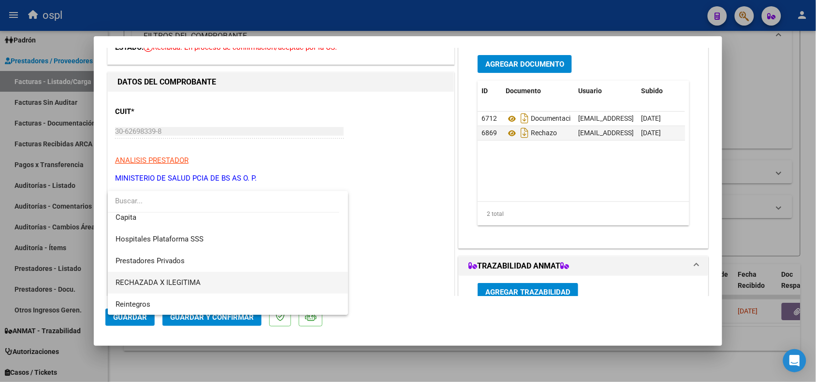
click at [223, 289] on span "RECHAZADA X ILEGITIMA" at bounding box center [228, 283] width 225 height 22
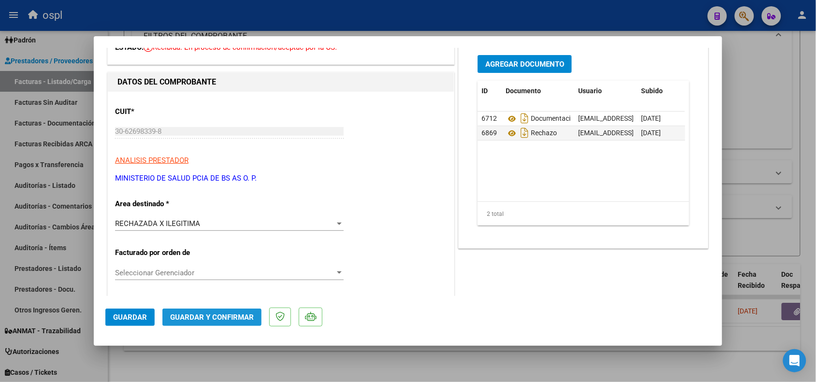
click at [225, 311] on button "Guardar y Confirmar" at bounding box center [211, 317] width 99 height 17
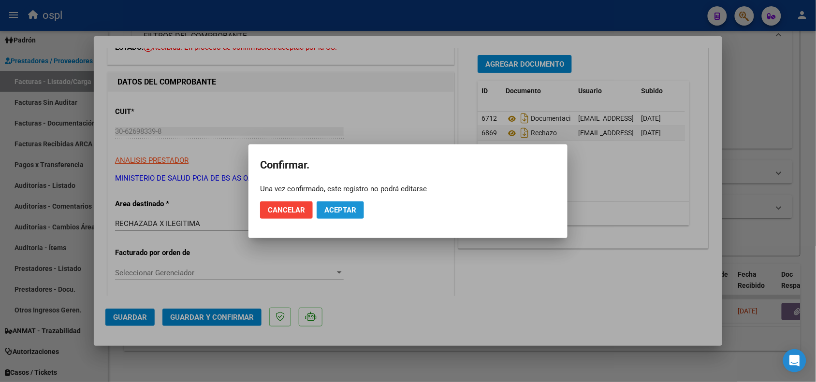
click at [332, 216] on button "Aceptar" at bounding box center [340, 210] width 47 height 17
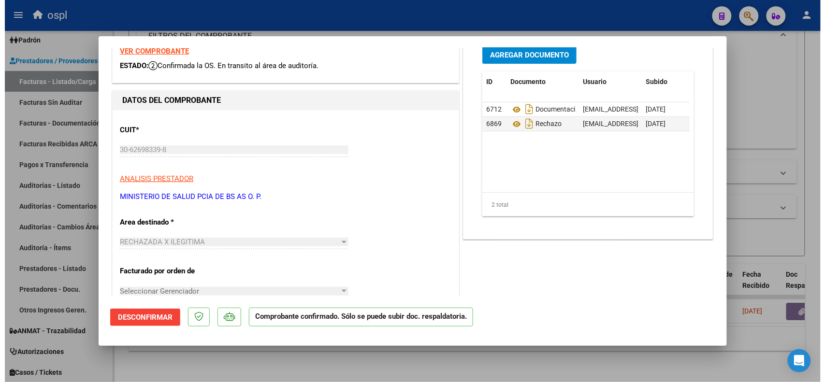
scroll to position [60, 0]
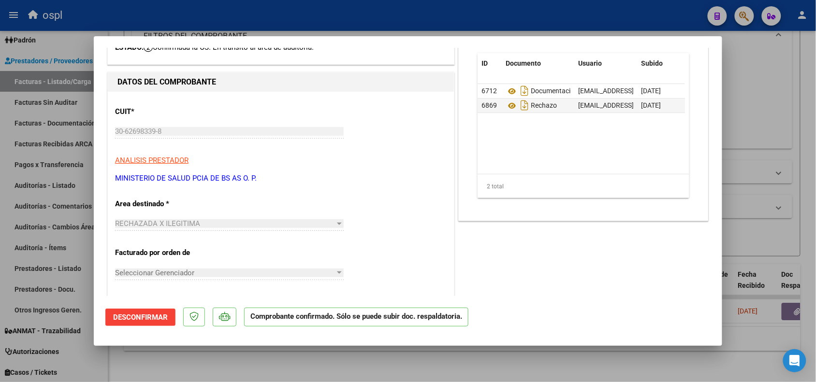
click at [201, 26] on div at bounding box center [408, 191] width 816 height 382
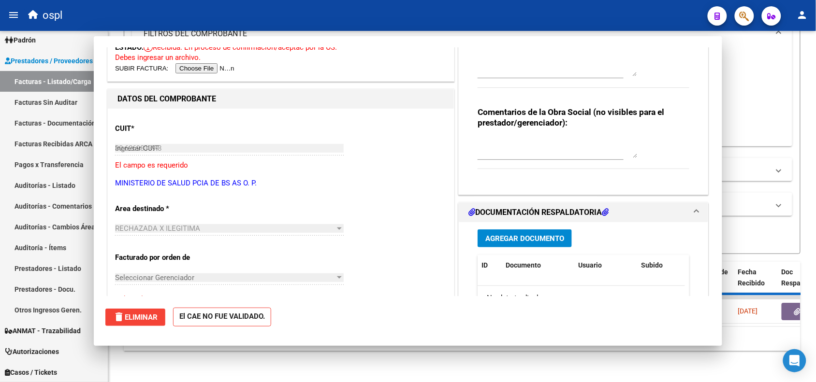
type input "$ 0,00"
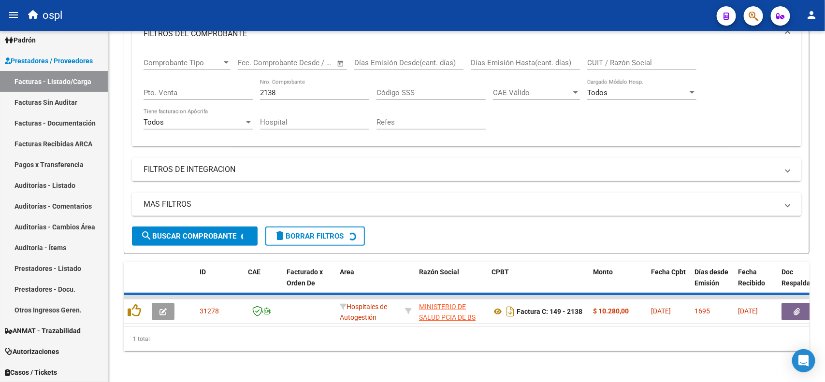
scroll to position [124, 0]
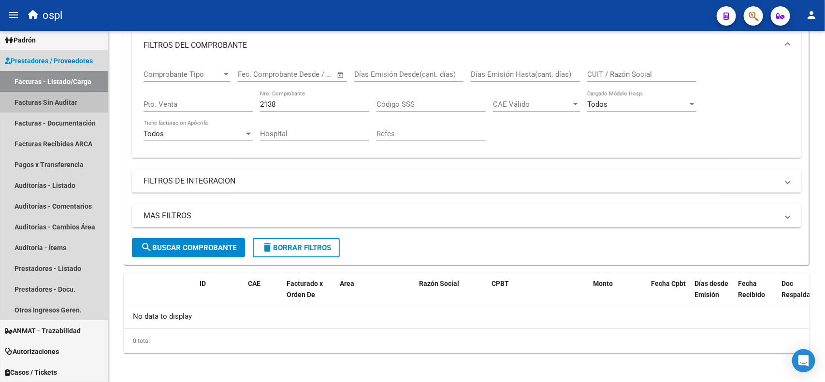
click at [64, 102] on link "Facturas Sin Auditar" at bounding box center [54, 102] width 108 height 21
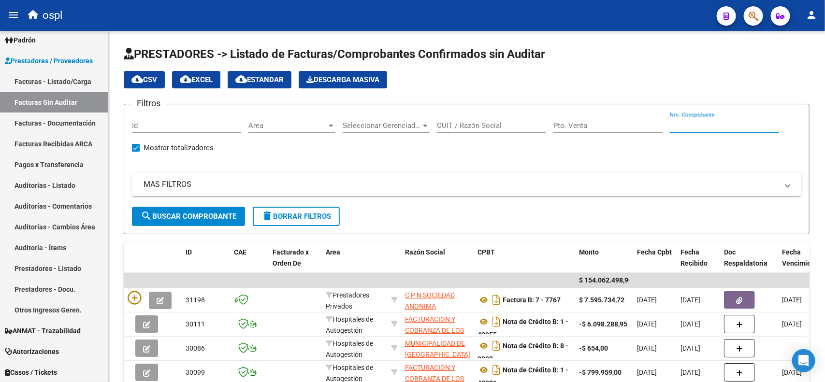
click at [706, 126] on input "Nro. Comprobante" at bounding box center [724, 125] width 109 height 9
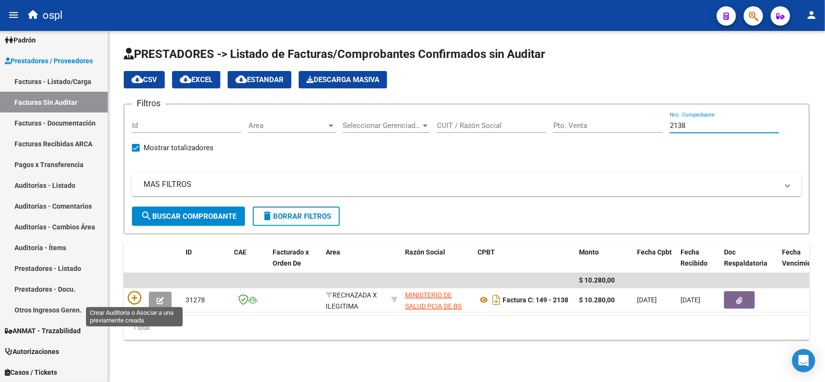
type input "2138"
click at [133, 296] on icon at bounding box center [135, 298] width 14 height 14
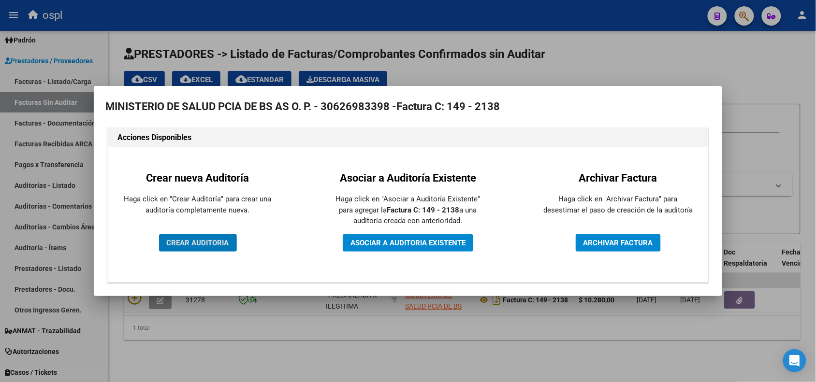
click at [221, 248] on button "CREAR AUDITORIA" at bounding box center [198, 242] width 78 height 17
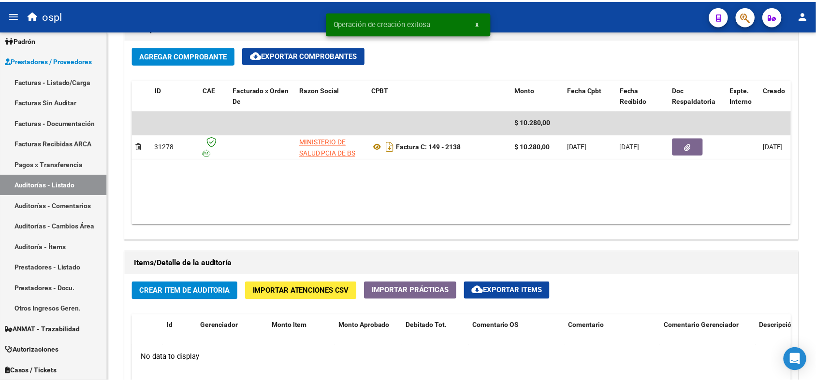
scroll to position [544, 0]
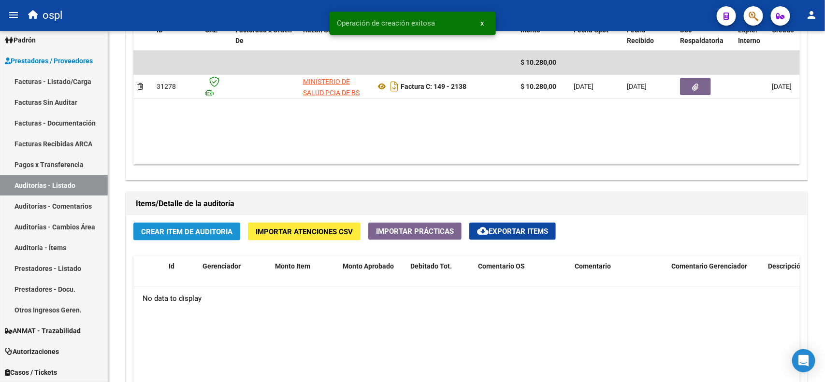
click at [215, 235] on button "Crear Item de Auditoria" at bounding box center [186, 232] width 107 height 18
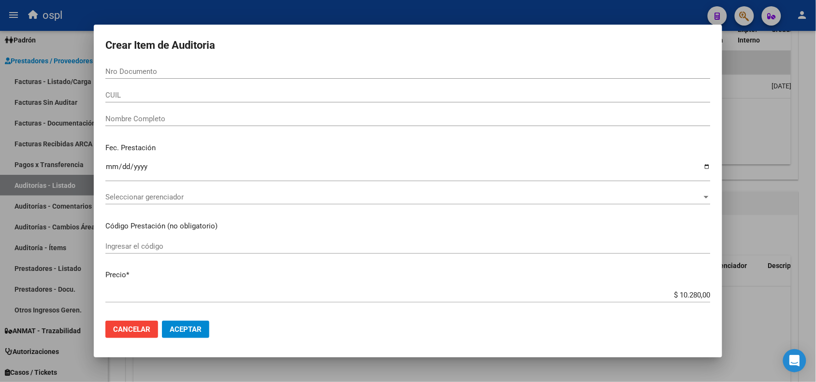
click at [185, 125] on div "Nombre Completo" at bounding box center [407, 119] width 605 height 15
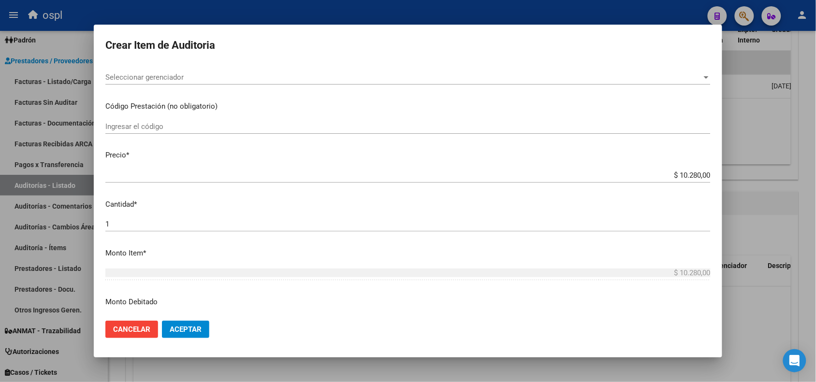
scroll to position [121, 0]
type input "VARIOS"
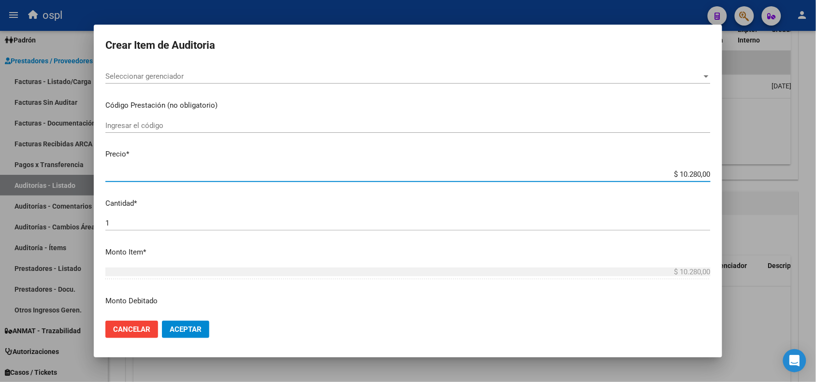
drag, startPoint x: 658, startPoint y: 172, endPoint x: 702, endPoint y: 176, distance: 43.7
click at [702, 176] on input "$ 10.280,00" at bounding box center [407, 174] width 605 height 9
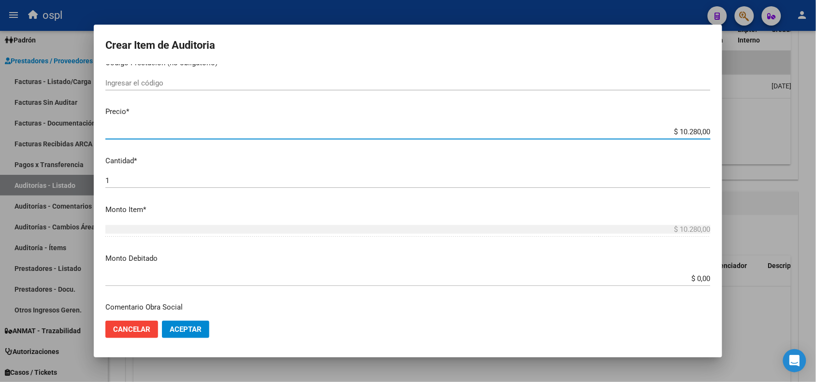
scroll to position [242, 0]
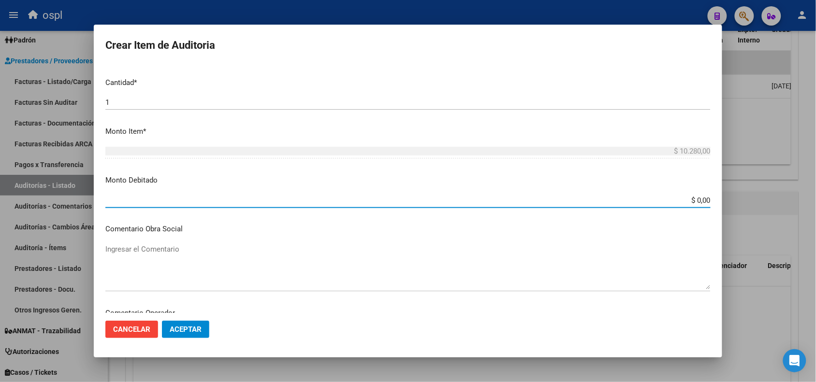
drag, startPoint x: 679, startPoint y: 199, endPoint x: 704, endPoint y: 202, distance: 25.3
click at [704, 202] on app-form-text-field "Monto Debitado $ 0,00 Ingresar el monto" at bounding box center [411, 190] width 613 height 30
paste input "10.28"
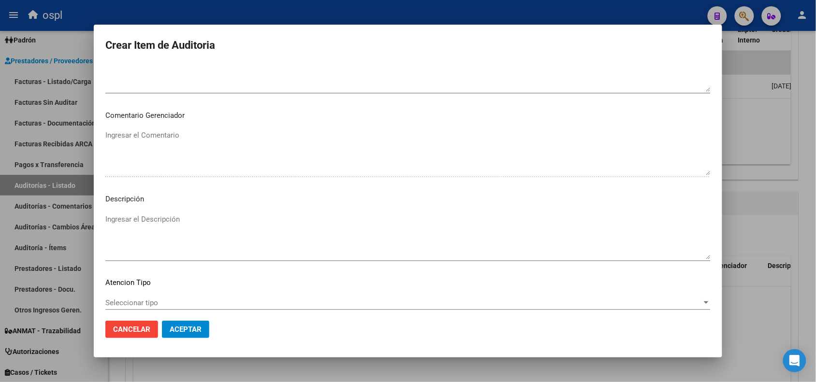
scroll to position [544, 0]
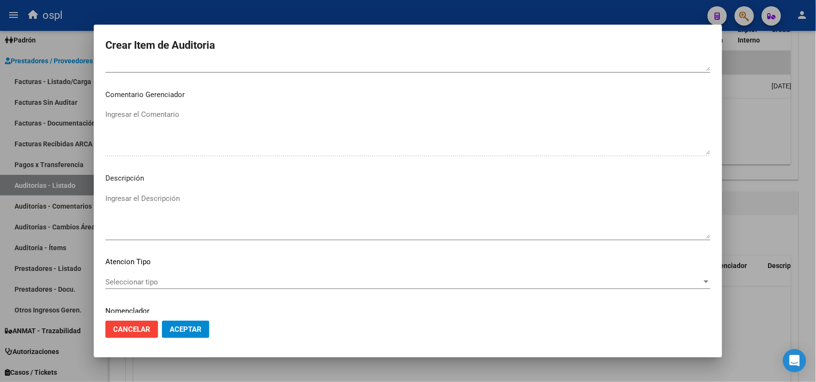
type input "$ 10.280,00"
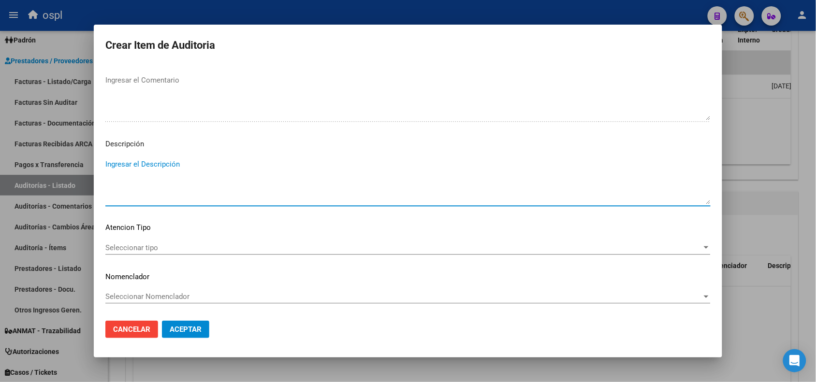
click at [145, 181] on textarea "Ingresar el Descripción" at bounding box center [407, 181] width 605 height 45
paste textarea "FALTA DNI QUE ACREDITE LA ATENCIÓN MÉDICA RECIBIDA"
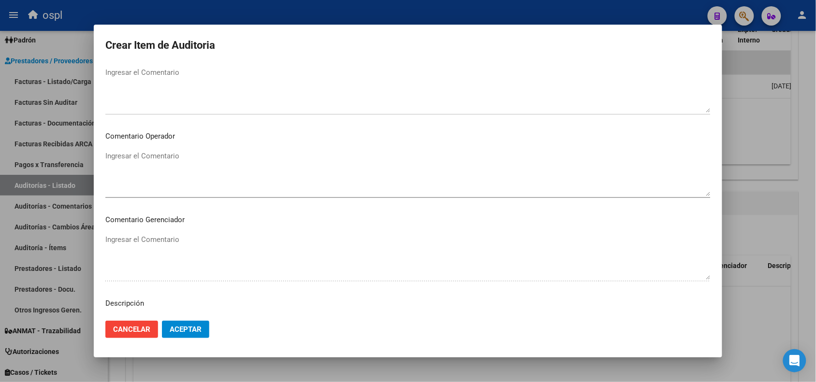
scroll to position [397, 0]
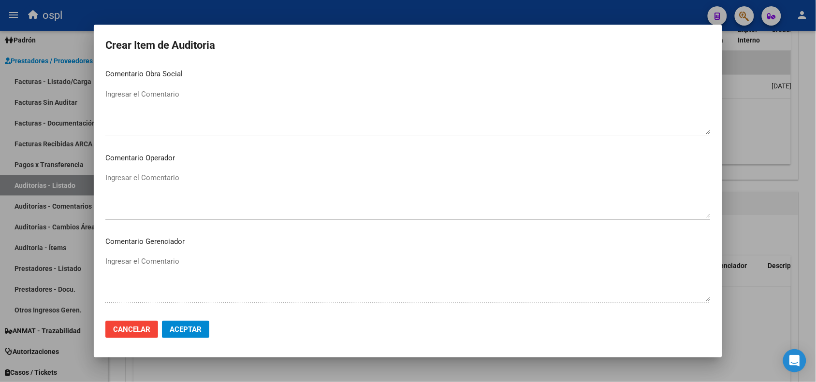
type textarea "FALTA DNI QUE ACREDITE LA ATENCIÓN MÉDICA RECIBIDA"
click at [162, 175] on textarea "Ingresar el Comentario" at bounding box center [407, 195] width 605 height 45
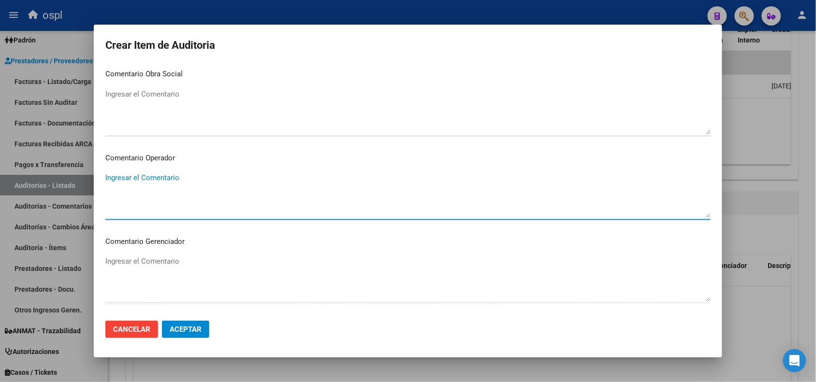
paste textarea "FALTA DNI QUE ACREDITE LA ATENCIÓN MÉDICA RECIBIDA"
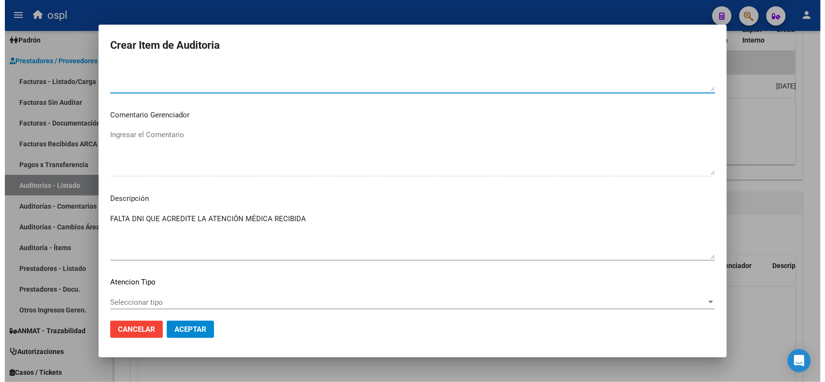
scroll to position [544, 0]
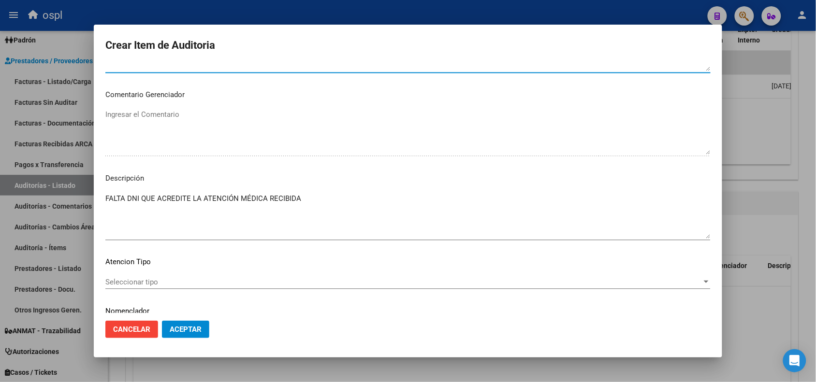
type textarea "FALTA DNI QUE ACREDITE LA ATENCIÓN MÉDICA RECIBIDA"
click at [203, 329] on button "Aceptar" at bounding box center [185, 329] width 47 height 17
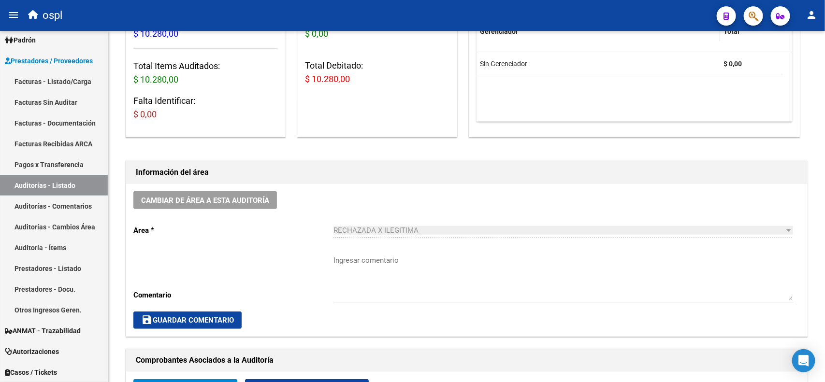
scroll to position [0, 0]
